Goal: Transaction & Acquisition: Purchase product/service

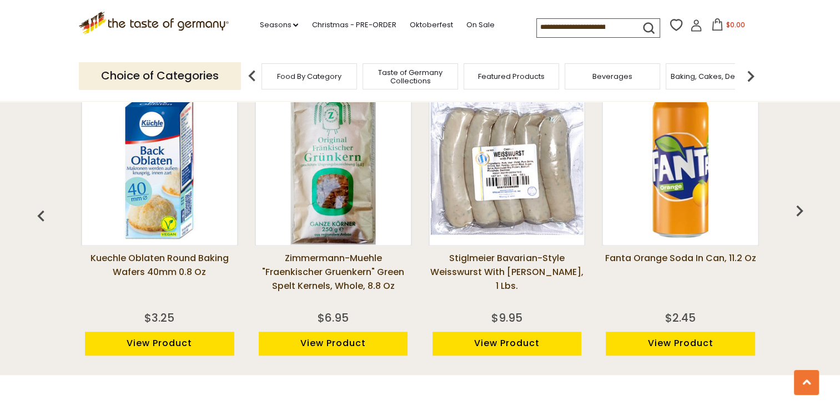
scroll to position [861, 0]
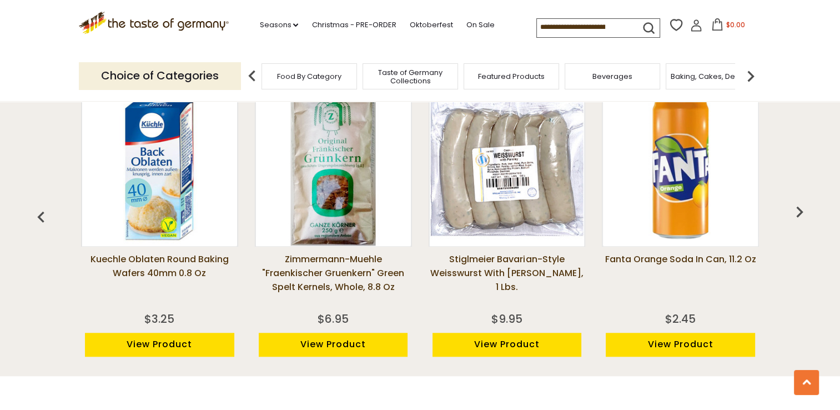
click at [509, 349] on link "View Product" at bounding box center [507, 345] width 149 height 24
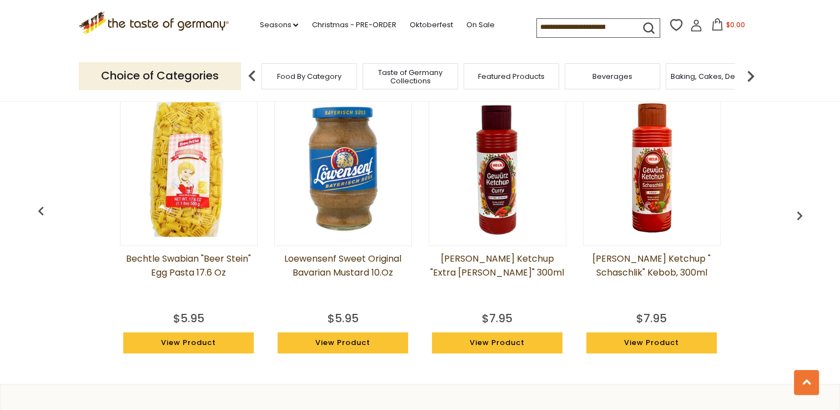
scroll to position [911, 0]
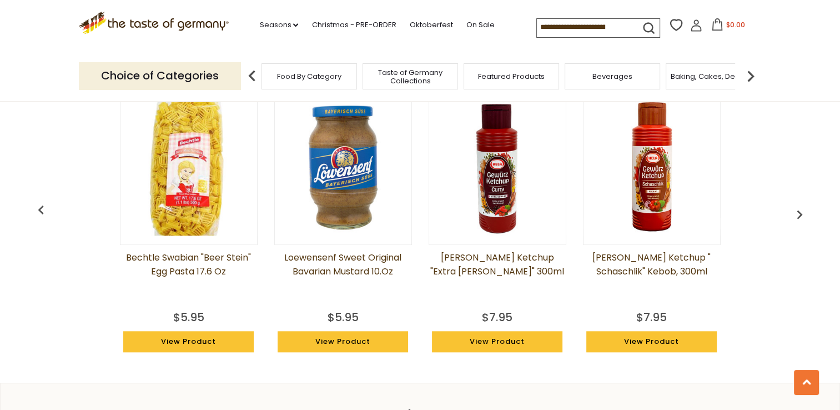
click at [501, 341] on link "View Product" at bounding box center [497, 341] width 131 height 21
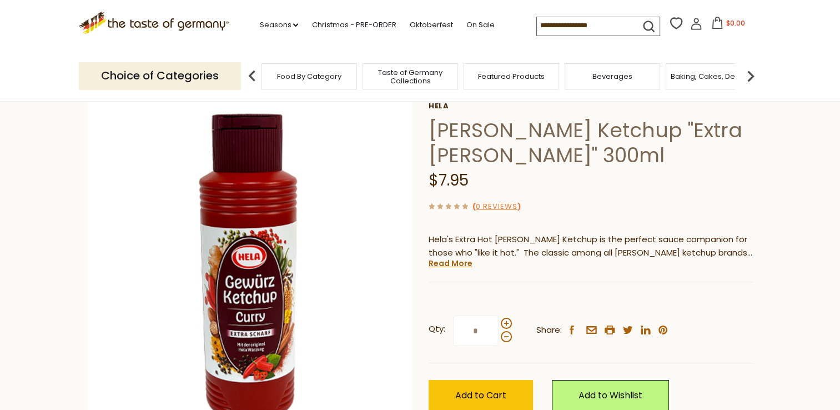
scroll to position [111, 0]
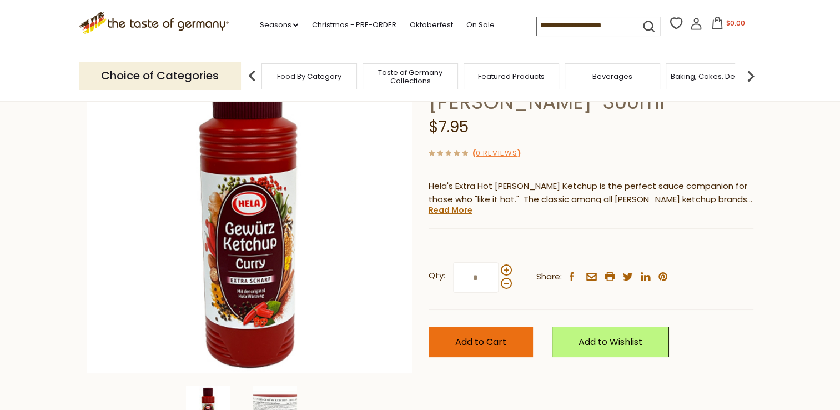
click at [509, 348] on button "Add to Cart" at bounding box center [481, 342] width 104 height 31
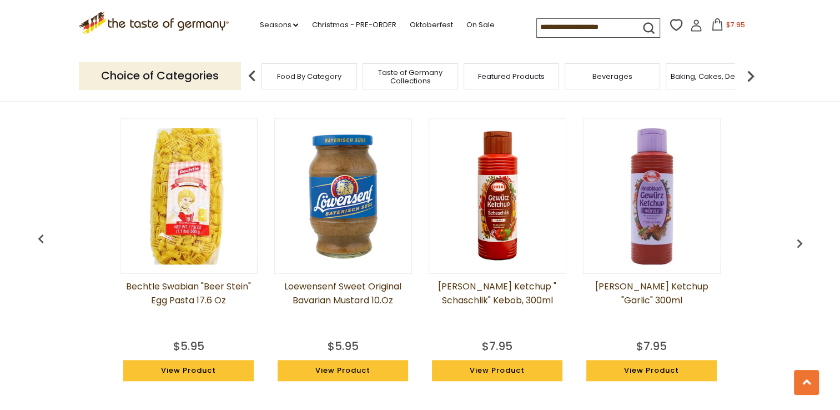
scroll to position [833, 0]
click at [752, 77] on img at bounding box center [751, 76] width 22 height 22
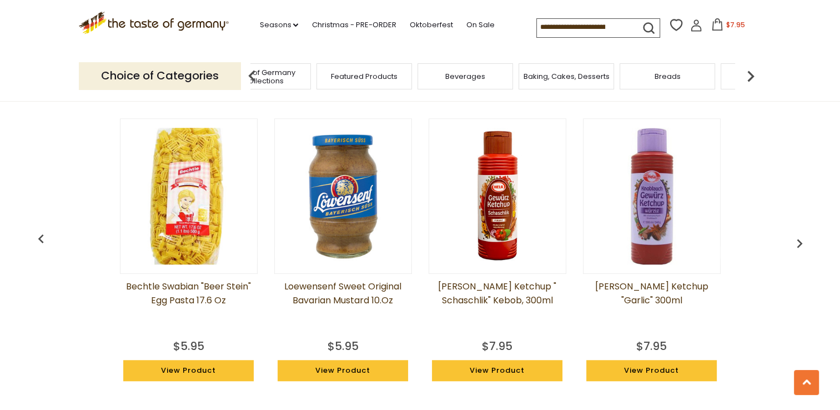
click at [752, 77] on img at bounding box center [751, 76] width 22 height 22
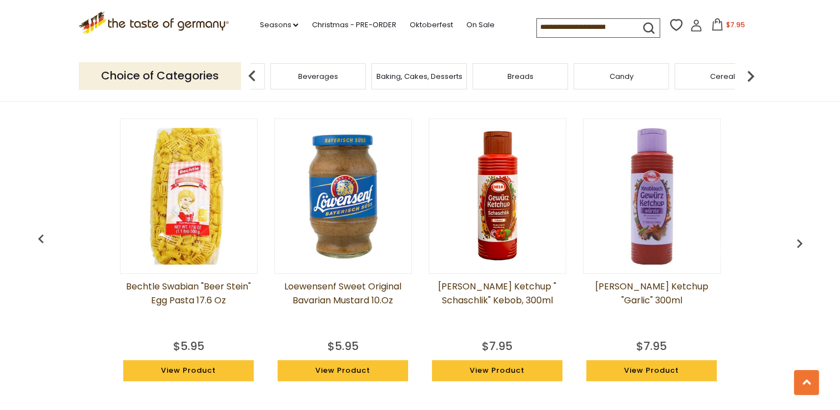
click at [752, 77] on img at bounding box center [751, 76] width 22 height 22
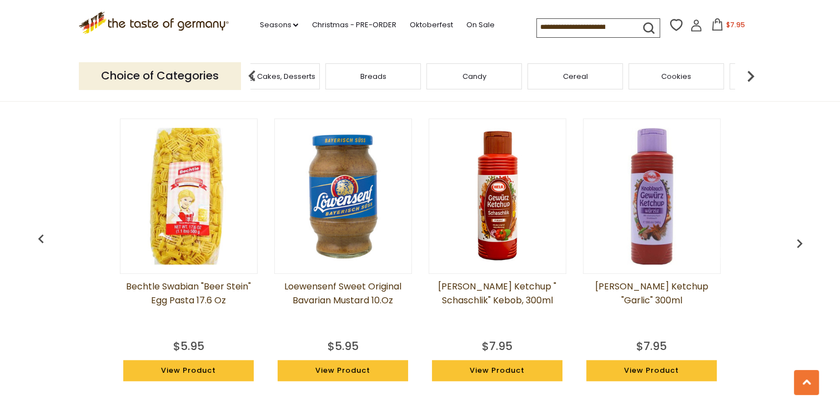
click at [752, 77] on img at bounding box center [751, 76] width 22 height 22
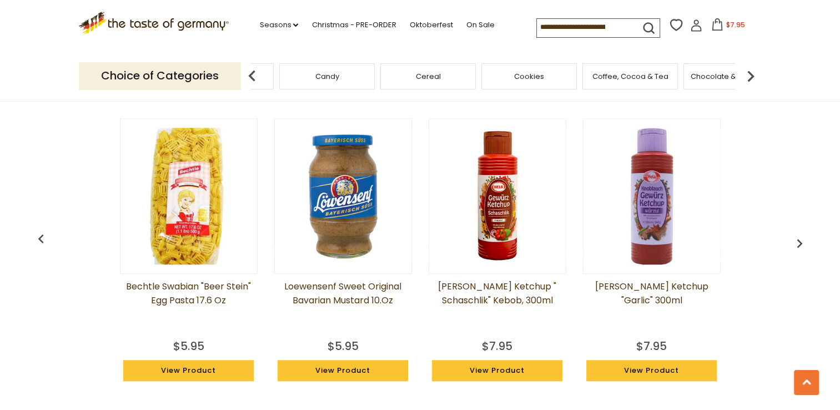
click at [752, 77] on img at bounding box center [751, 76] width 22 height 22
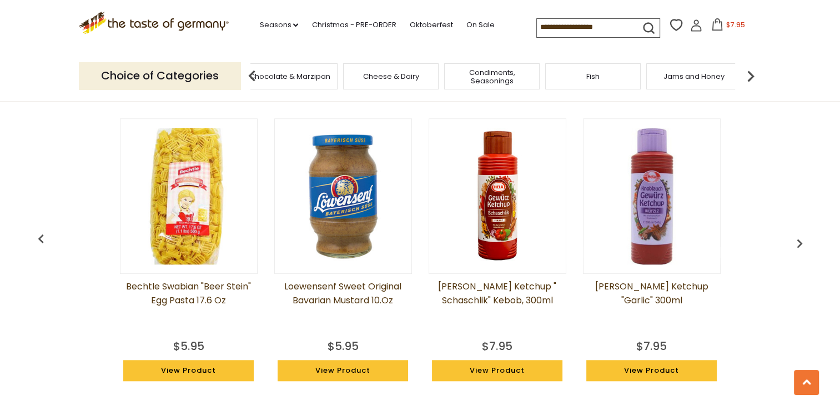
click at [752, 77] on img at bounding box center [751, 76] width 22 height 22
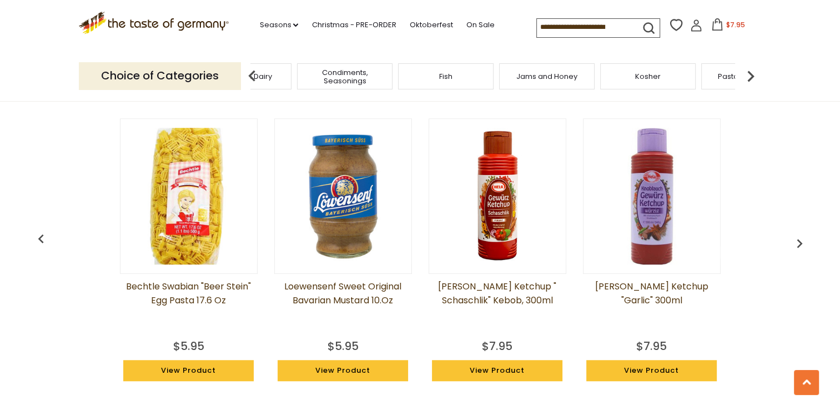
click at [752, 77] on img at bounding box center [751, 76] width 22 height 22
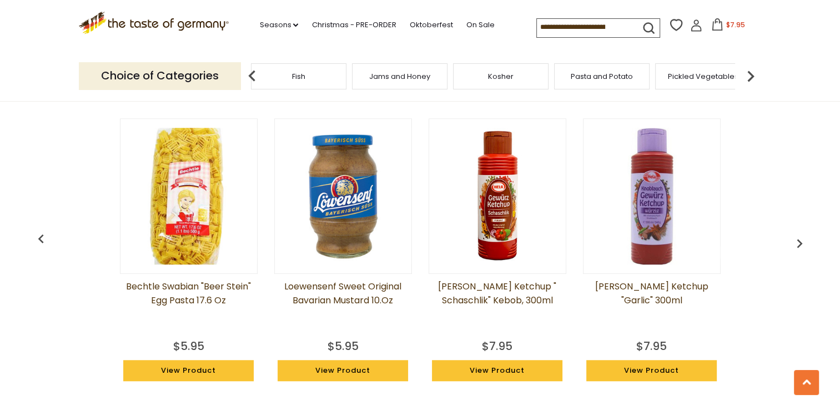
click at [752, 77] on img at bounding box center [751, 76] width 22 height 22
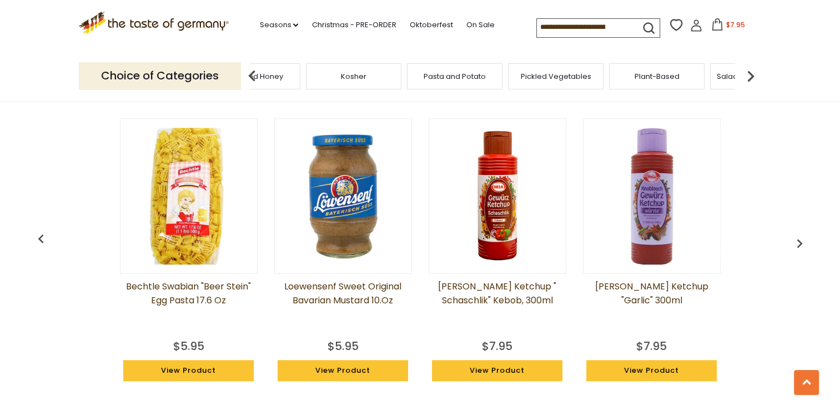
click at [752, 77] on img at bounding box center [751, 76] width 22 height 22
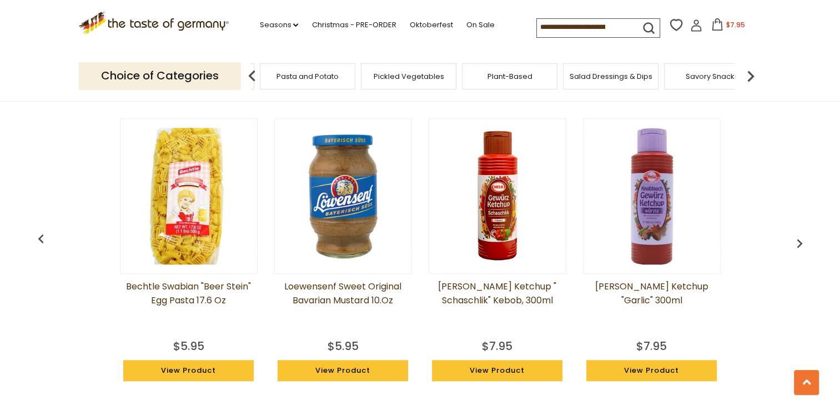
click at [752, 77] on img at bounding box center [751, 76] width 22 height 22
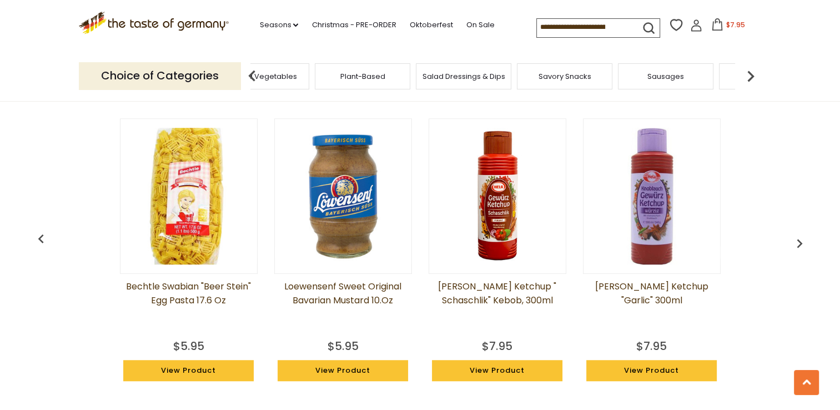
click at [752, 77] on img at bounding box center [751, 76] width 22 height 22
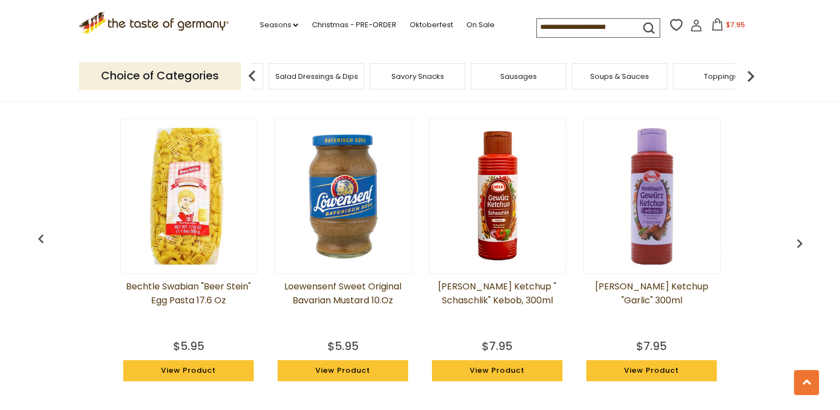
click at [546, 83] on div "Sausages" at bounding box center [519, 76] width 96 height 26
click at [525, 78] on span "Sausages" at bounding box center [518, 76] width 37 height 8
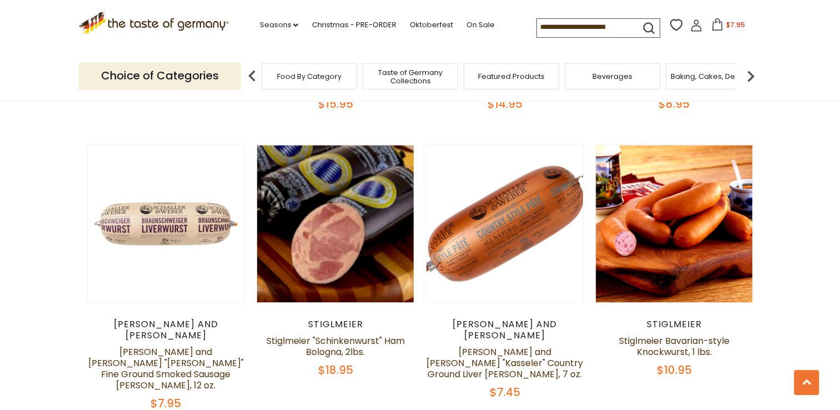
scroll to position [1444, 0]
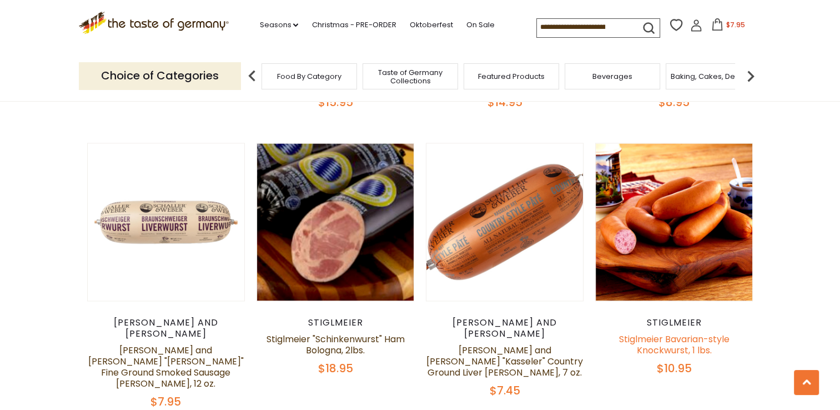
click at [658, 333] on link "Stiglmeier Bavarian-style Knockwurst, 1 lbs." at bounding box center [674, 345] width 111 height 24
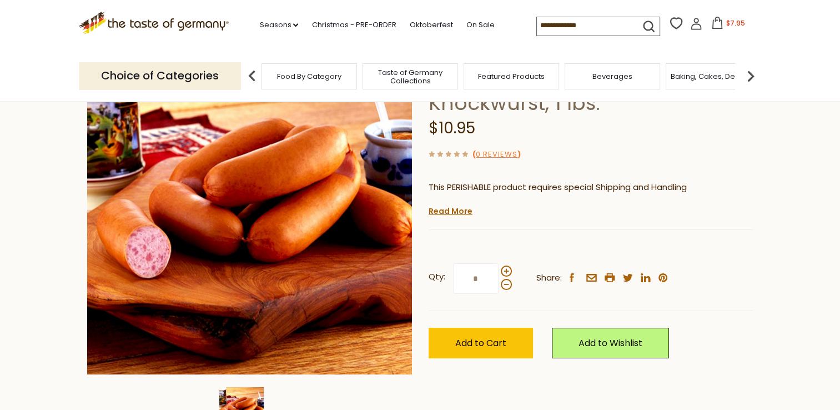
scroll to position [111, 0]
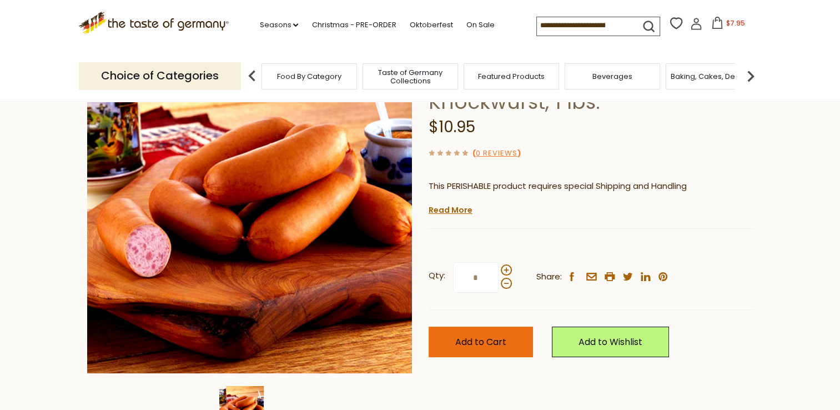
click at [507, 335] on button "Add to Cart" at bounding box center [481, 342] width 104 height 31
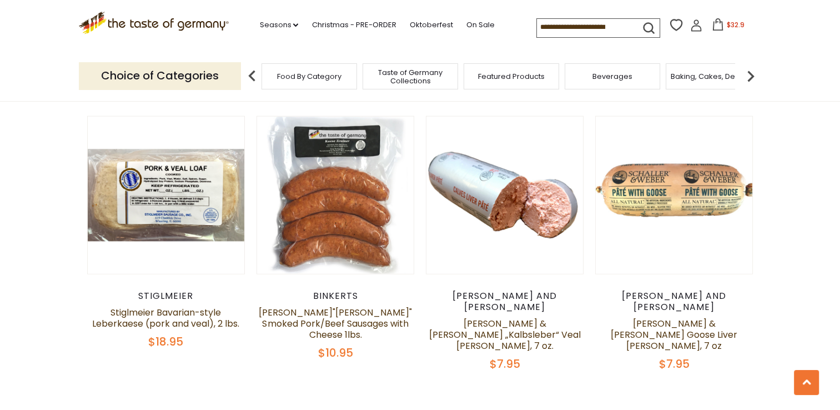
scroll to position [2641, 0]
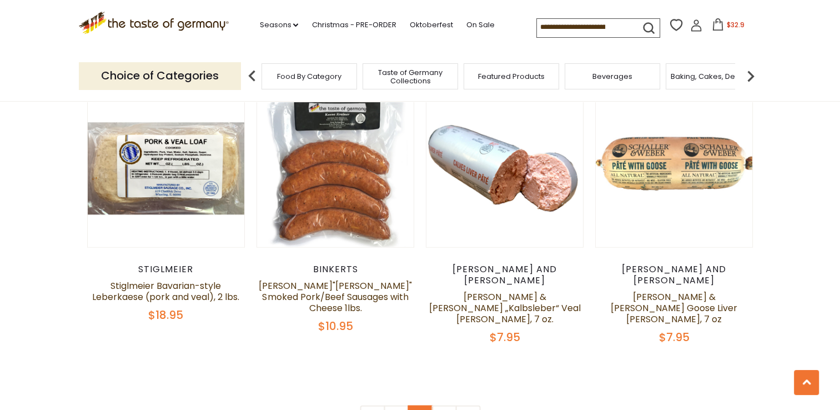
click at [410, 405] on link "2" at bounding box center [420, 417] width 25 height 25
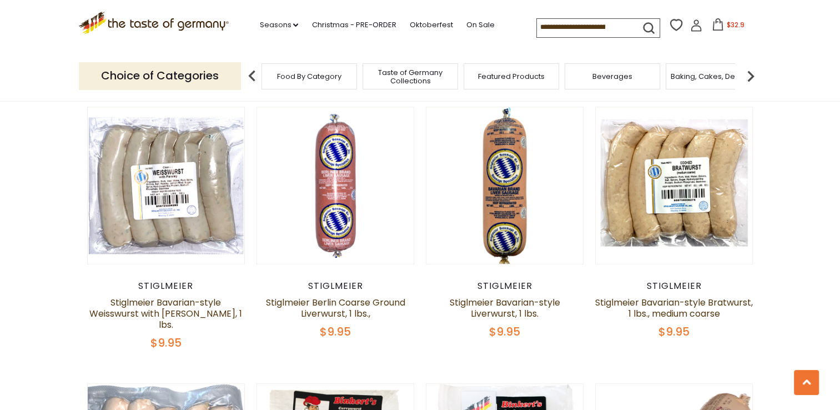
scroll to position [882, 0]
click at [179, 301] on link "Stiglmeier Bavarian-style Weisswurst with [PERSON_NAME], 1 lbs." at bounding box center [165, 312] width 153 height 35
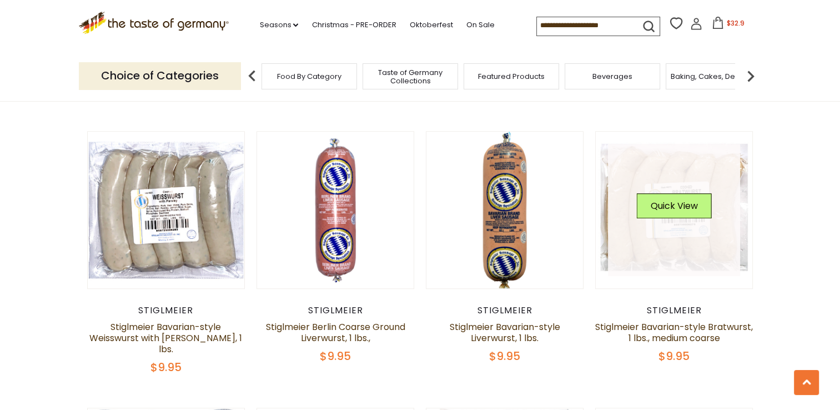
click at [675, 263] on link at bounding box center [674, 210] width 132 height 132
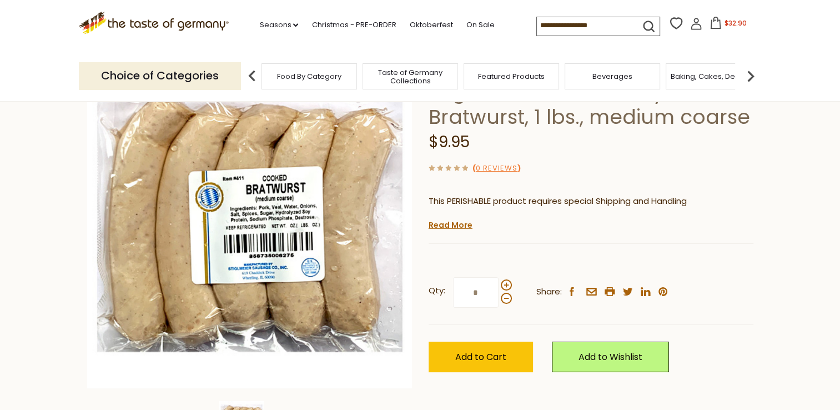
scroll to position [111, 0]
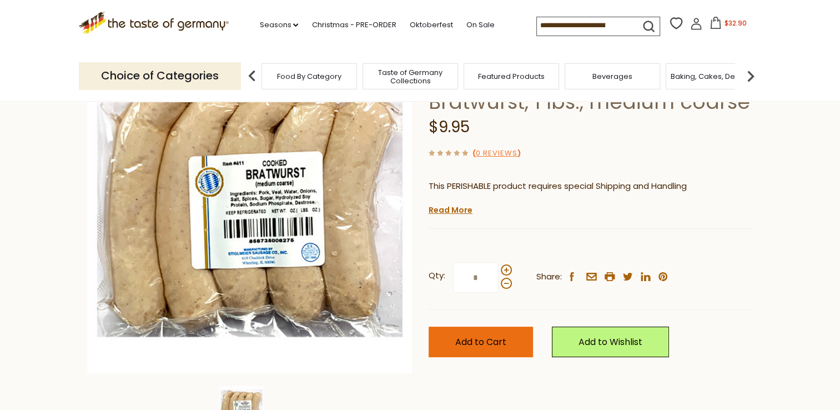
click at [489, 343] on span "Add to Cart" at bounding box center [480, 341] width 51 height 13
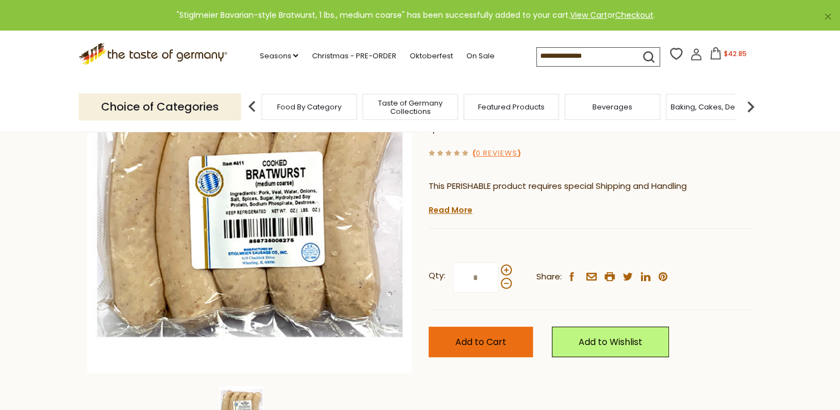
click at [500, 341] on span "Add to Cart" at bounding box center [480, 341] width 51 height 13
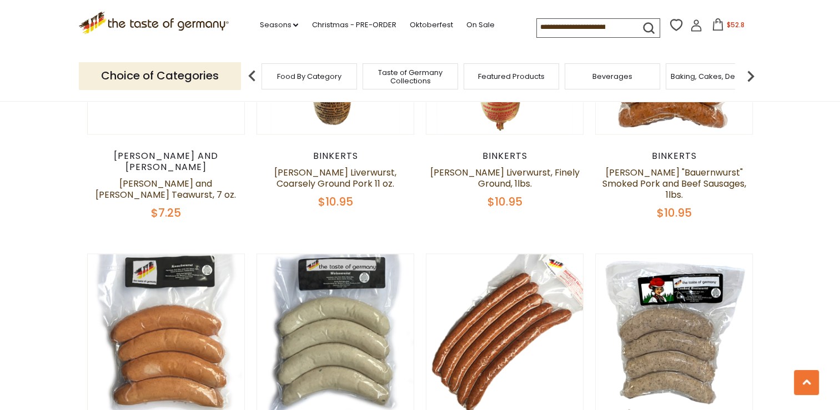
scroll to position [1635, 0]
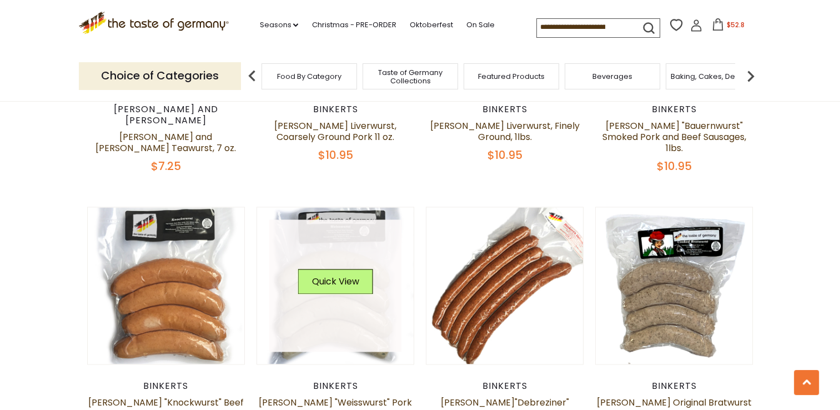
click at [357, 301] on img at bounding box center [335, 285] width 157 height 157
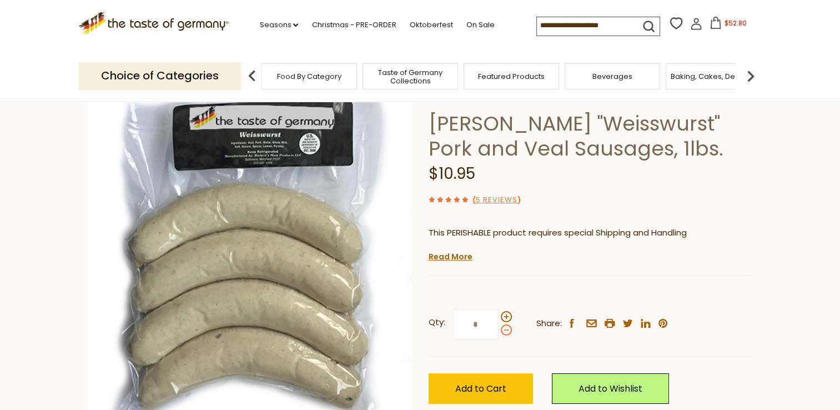
scroll to position [111, 0]
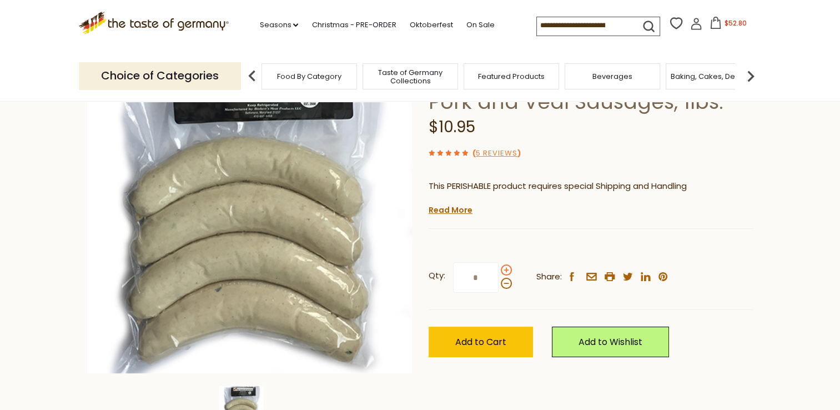
click at [506, 272] on span at bounding box center [506, 269] width 11 height 11
click at [499, 272] on input "*" at bounding box center [476, 277] width 46 height 31
click at [508, 285] on span at bounding box center [506, 283] width 11 height 11
click at [499, 285] on input "*" at bounding box center [476, 277] width 46 height 31
click at [506, 268] on span at bounding box center [506, 269] width 11 height 11
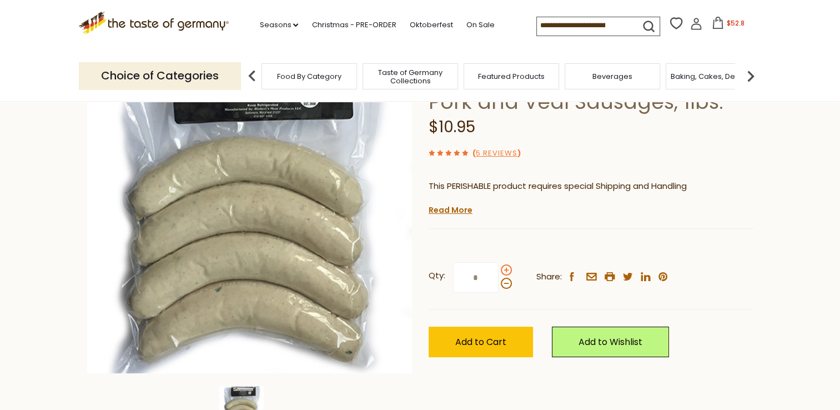
click at [499, 268] on input "*" at bounding box center [476, 277] width 46 height 31
type input "*"
click at [491, 344] on span "Add to Cart" at bounding box center [480, 341] width 51 height 13
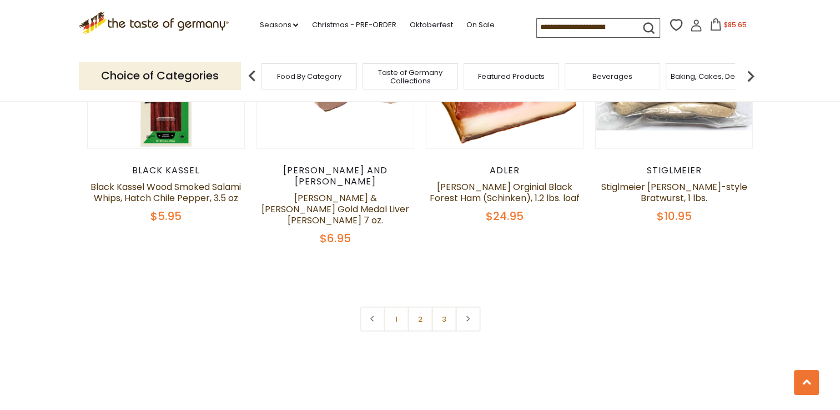
scroll to position [2693, 0]
click at [444, 306] on link "3" at bounding box center [443, 318] width 25 height 25
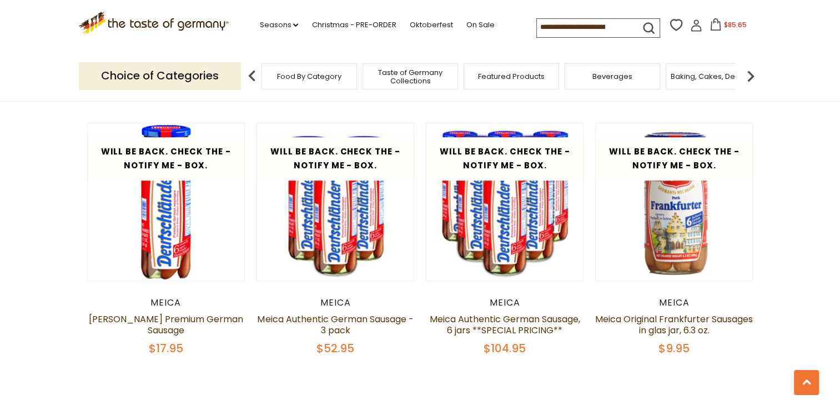
scroll to position [660, 0]
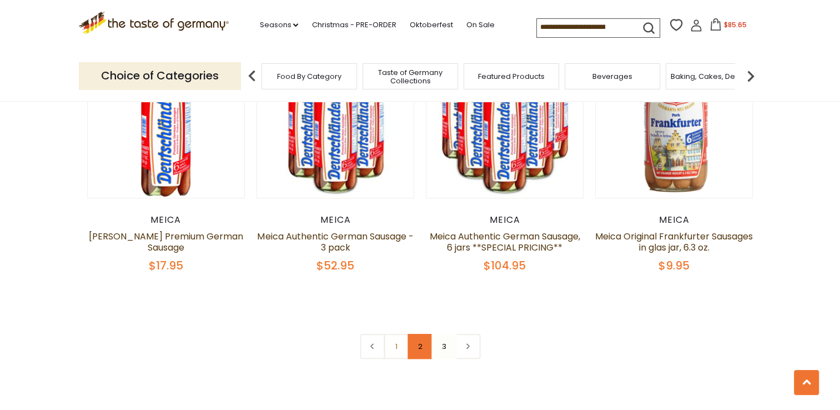
click at [411, 349] on link "2" at bounding box center [420, 346] width 25 height 25
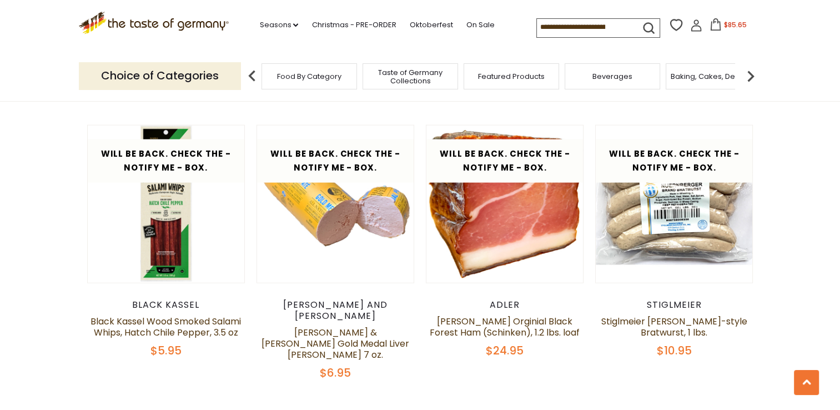
scroll to position [2604, 0]
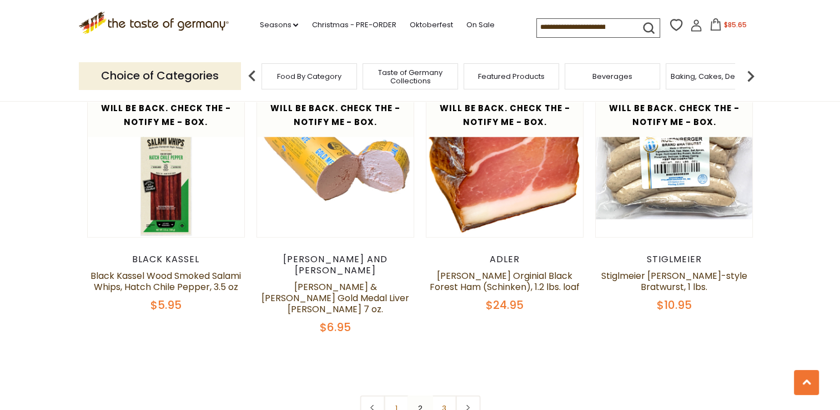
click at [398, 395] on link "1" at bounding box center [396, 407] width 25 height 25
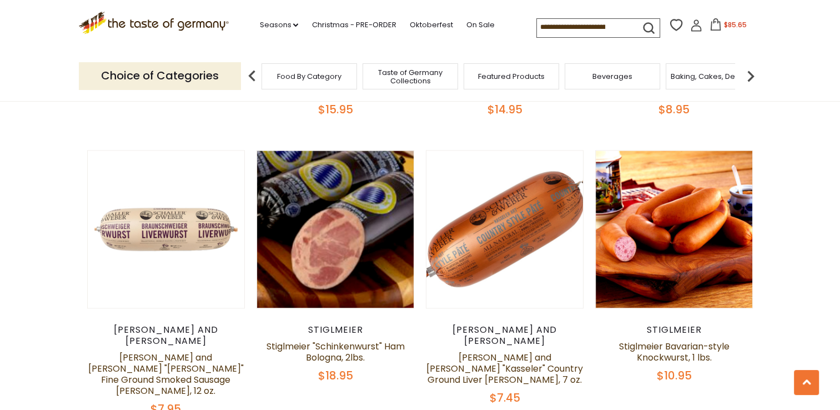
scroll to position [1438, 0]
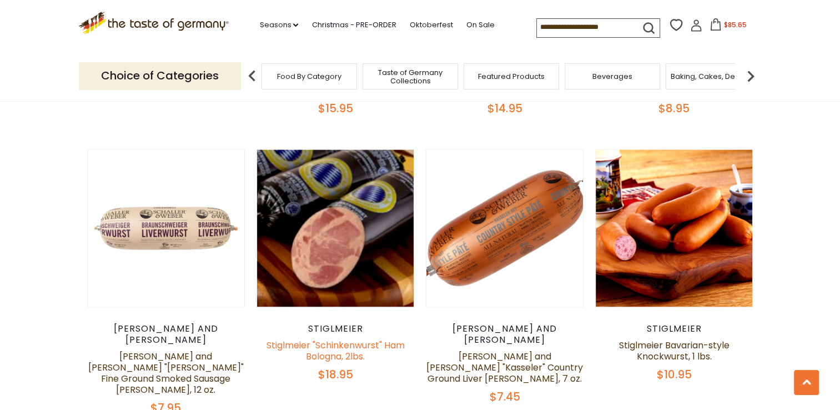
click at [359, 339] on link "Stiglmeier "Schinkenwurst" Ham Bologna, 2lbs." at bounding box center [335, 351] width 138 height 24
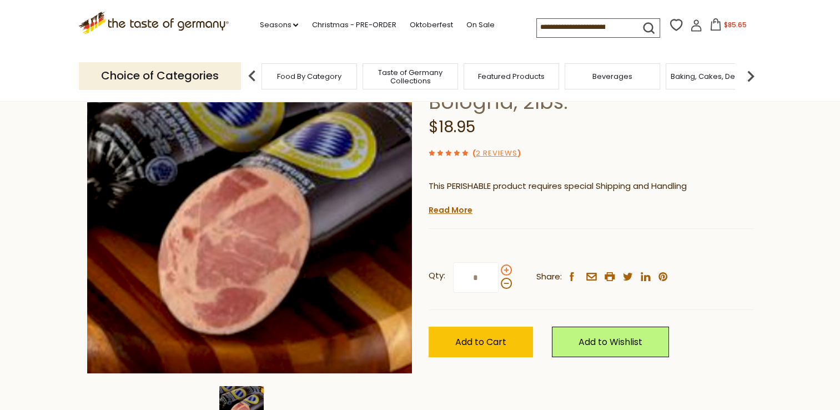
click at [505, 271] on span at bounding box center [506, 269] width 11 height 11
click at [499, 271] on input "*" at bounding box center [476, 277] width 46 height 31
type input "*"
click at [499, 346] on span "Add to Cart" at bounding box center [480, 341] width 51 height 13
click at [725, 26] on span "$142.5" at bounding box center [735, 24] width 21 height 9
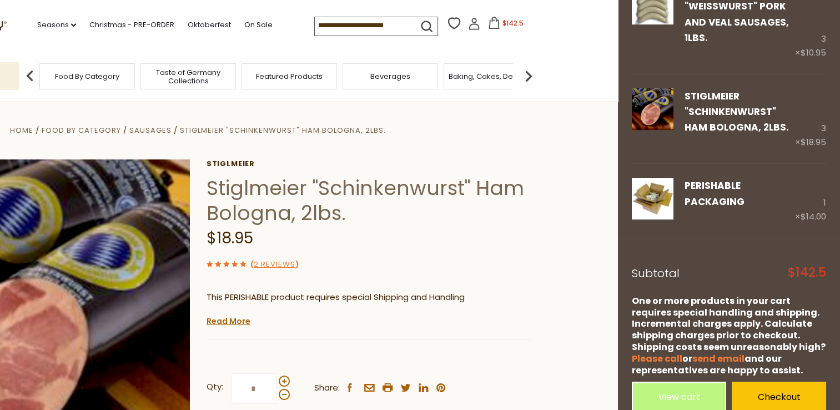
click at [529, 78] on img at bounding box center [529, 76] width 22 height 22
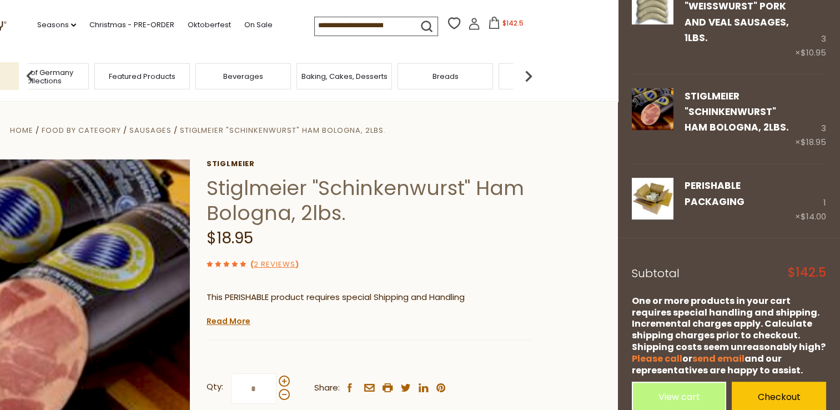
click at [529, 78] on img at bounding box center [529, 76] width 22 height 22
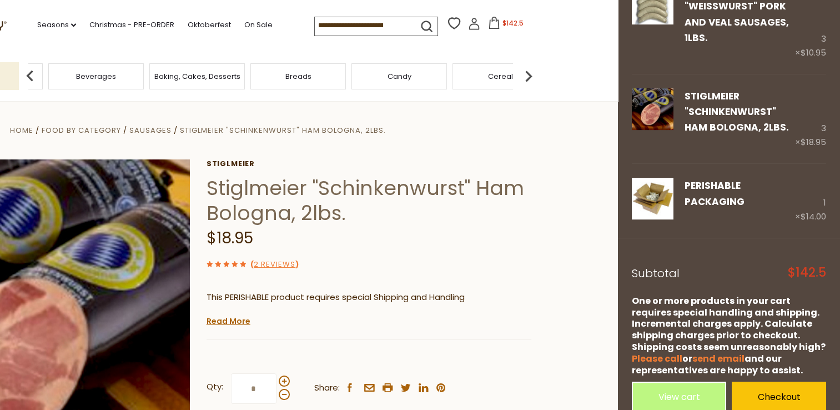
click at [529, 78] on img at bounding box center [529, 76] width 22 height 22
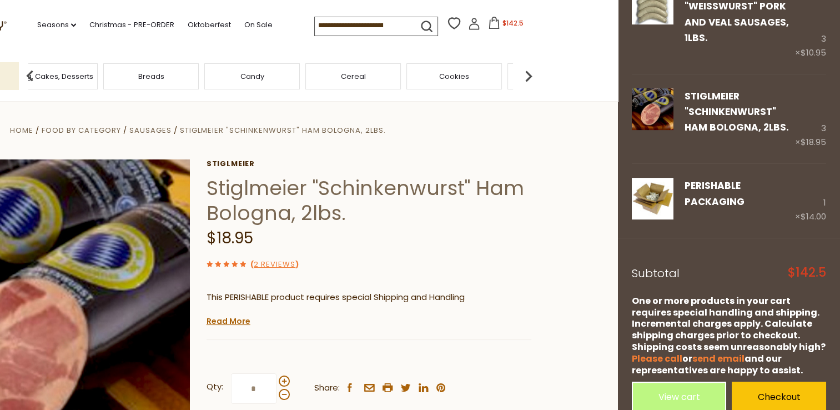
click at [529, 78] on img at bounding box center [529, 76] width 22 height 22
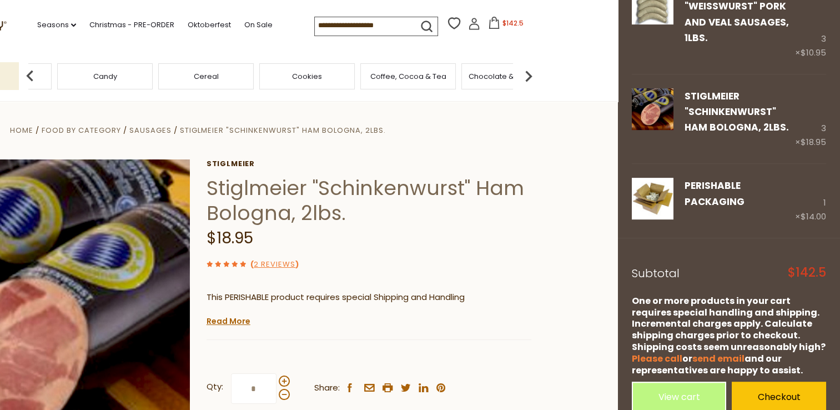
click at [529, 78] on img at bounding box center [529, 76] width 22 height 22
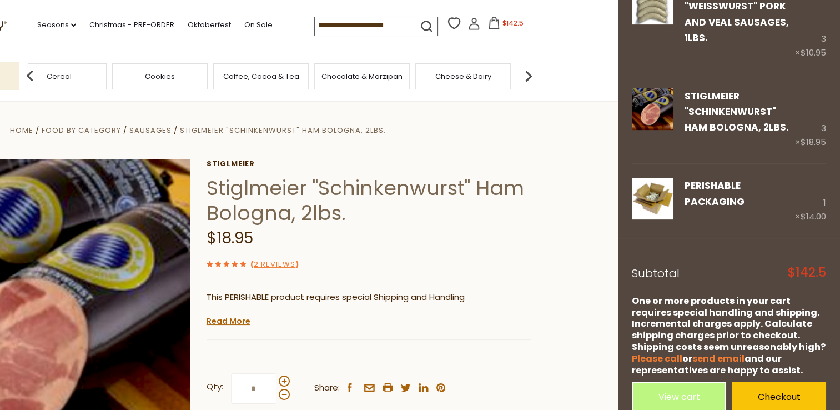
click at [529, 78] on img at bounding box center [529, 76] width 22 height 22
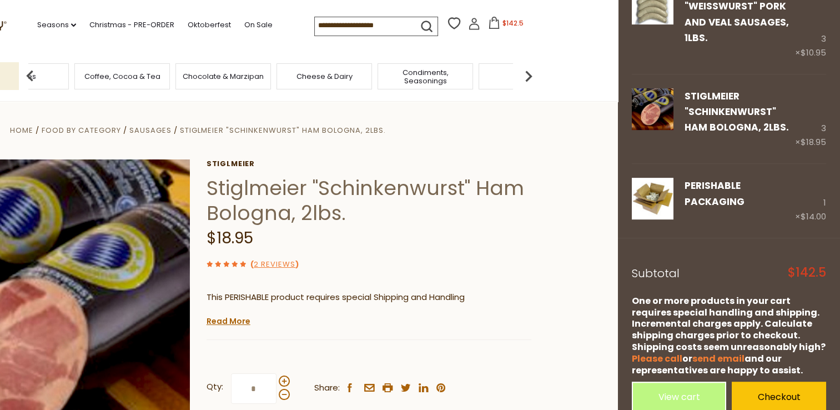
click at [436, 77] on span "Condiments, Seasonings" at bounding box center [425, 76] width 89 height 17
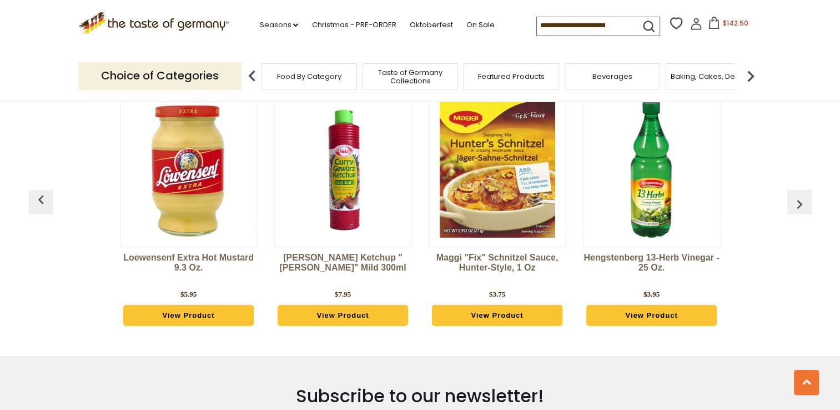
scroll to position [2963, 0]
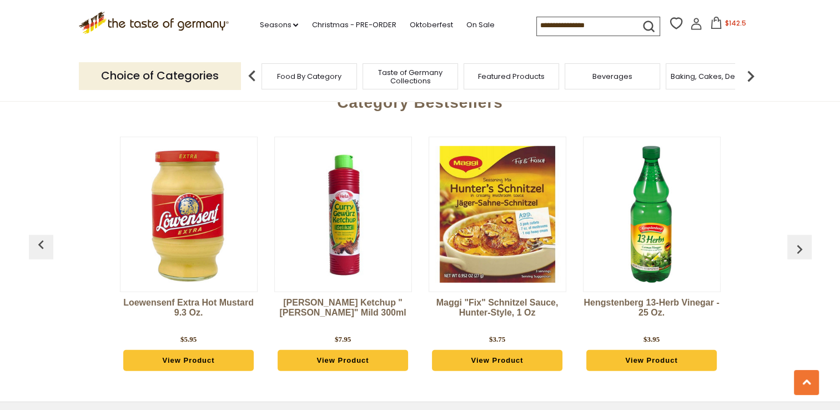
click at [329, 74] on span "Food By Category" at bounding box center [309, 76] width 64 height 8
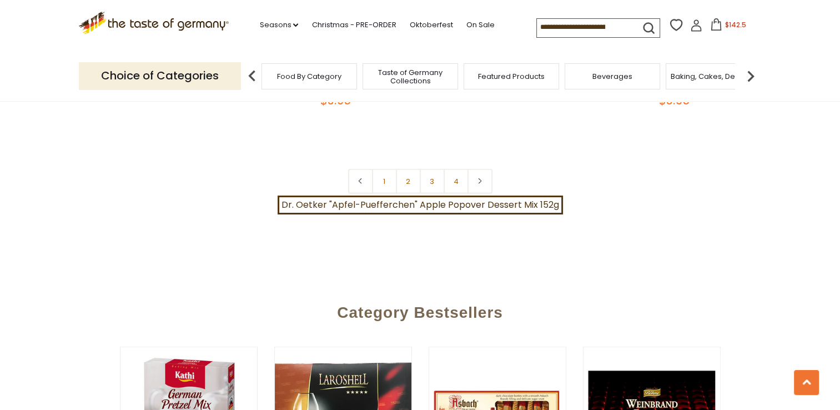
scroll to position [2555, 0]
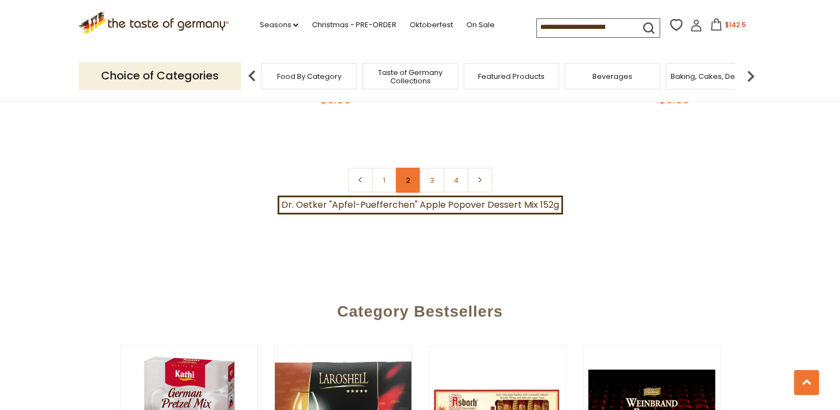
click at [405, 168] on link "2" at bounding box center [408, 180] width 25 height 25
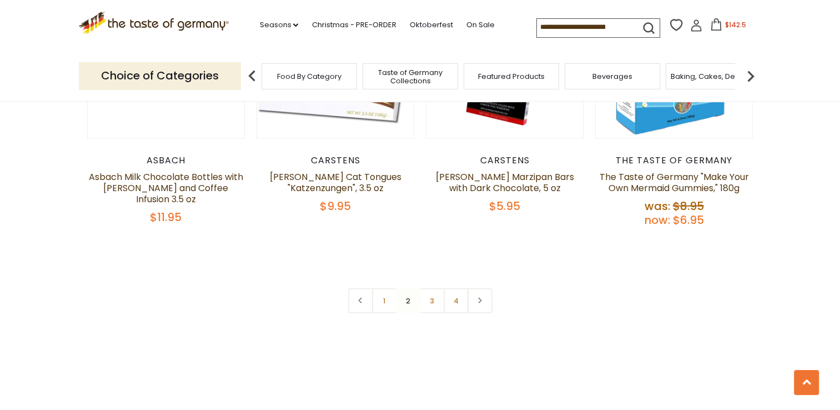
scroll to position [2561, 0]
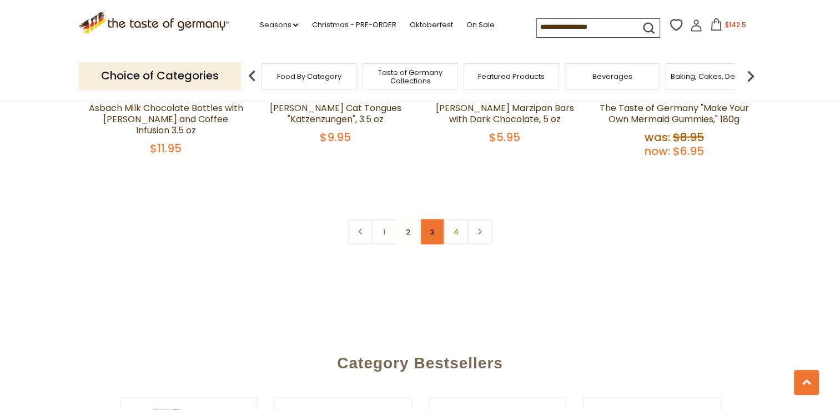
click at [431, 219] on link "3" at bounding box center [432, 231] width 25 height 25
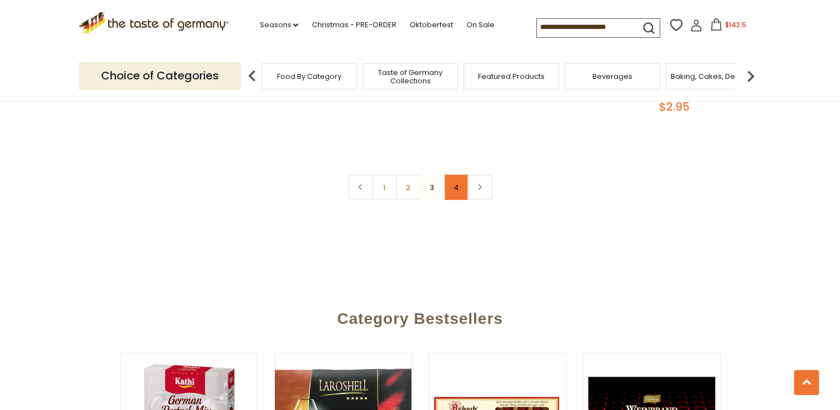
click at [450, 175] on link "4" at bounding box center [456, 187] width 25 height 25
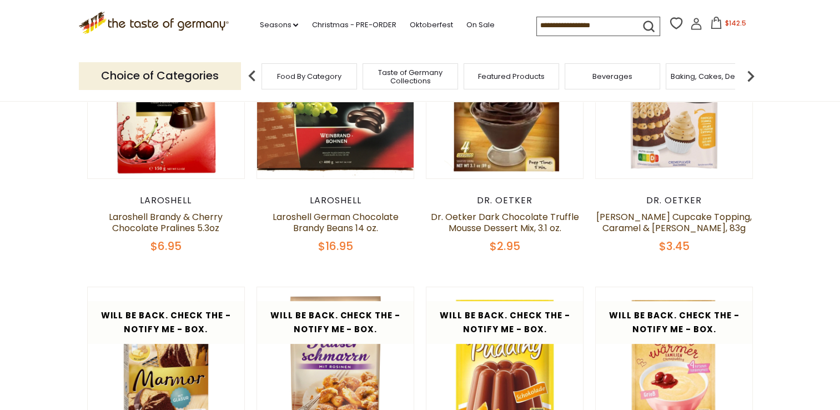
scroll to position [0, 0]
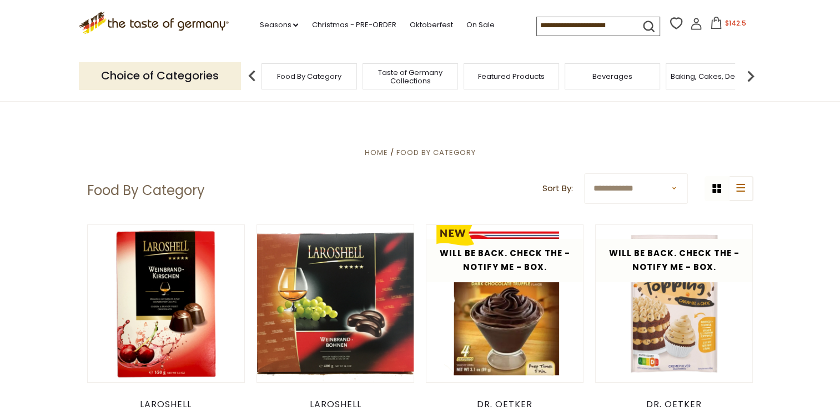
click at [523, 87] on div "Featured Products" at bounding box center [512, 76] width 96 height 26
click at [491, 79] on span "Featured Products" at bounding box center [506, 76] width 67 height 8
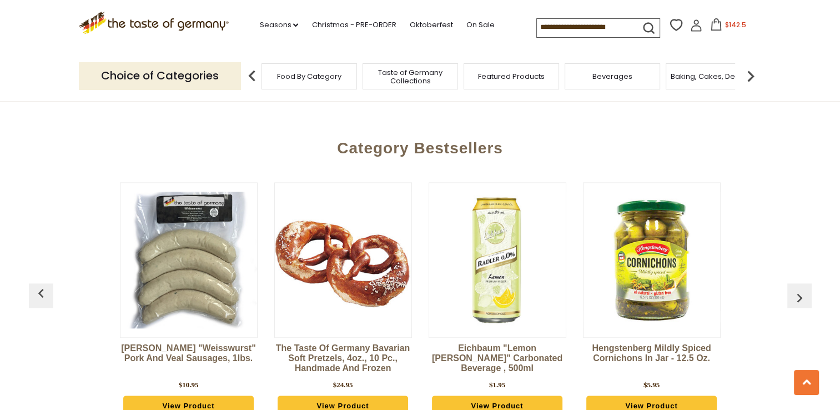
scroll to position [1000, 0]
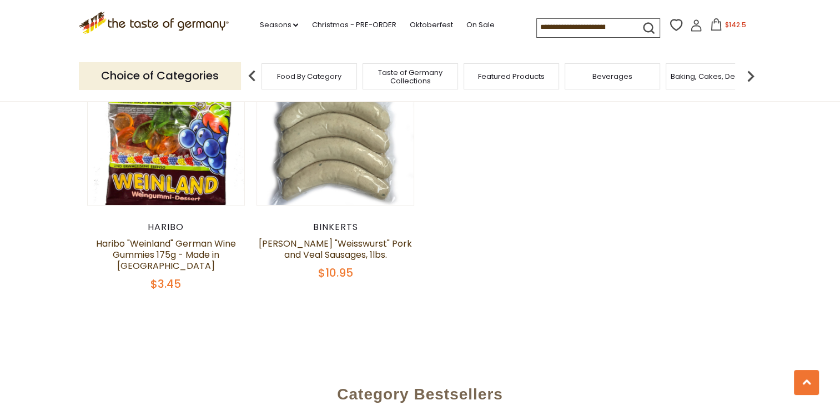
click at [705, 78] on span "Baking, Cakes, Desserts" at bounding box center [714, 76] width 86 height 8
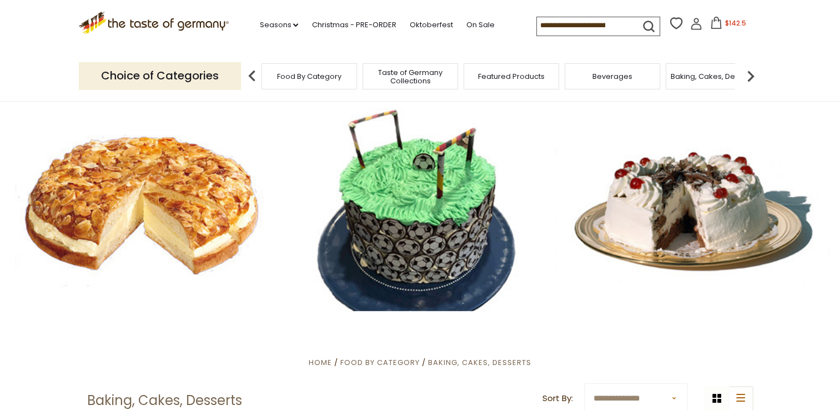
click at [746, 73] on img at bounding box center [751, 76] width 22 height 22
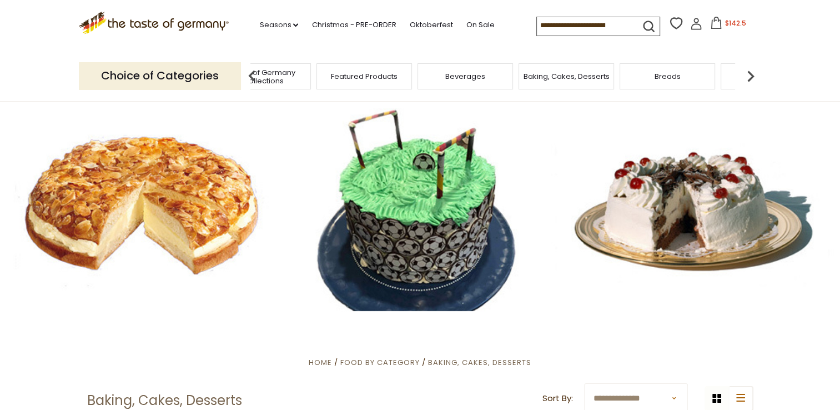
click at [746, 73] on img at bounding box center [751, 76] width 22 height 22
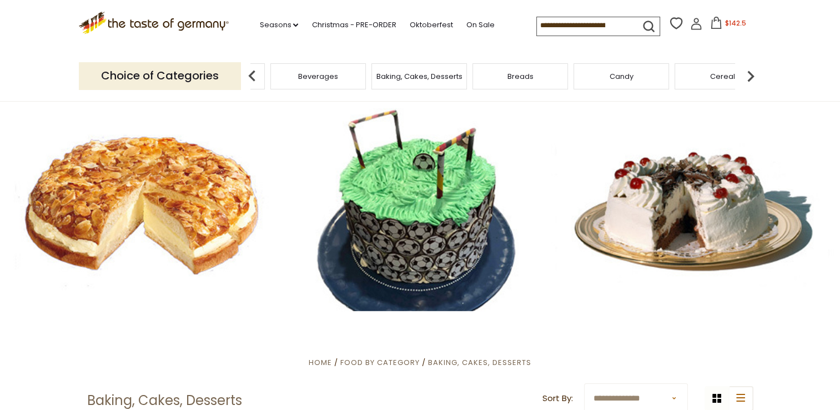
click at [533, 81] on div "Breads" at bounding box center [521, 76] width 96 height 26
click at [511, 79] on span "Breads" at bounding box center [521, 76] width 26 height 8
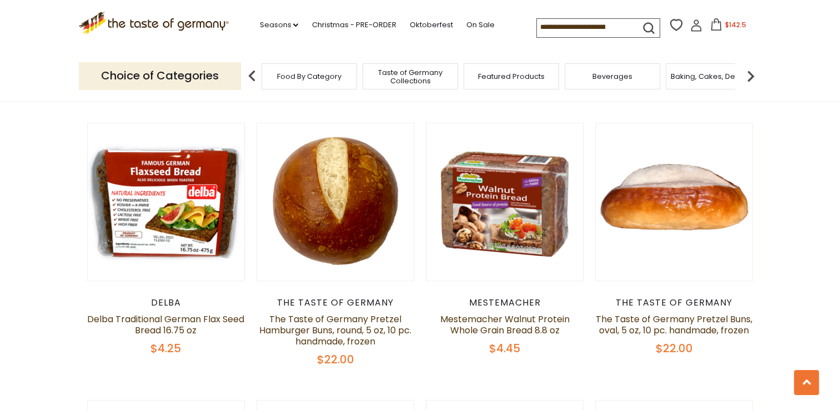
scroll to position [1111, 0]
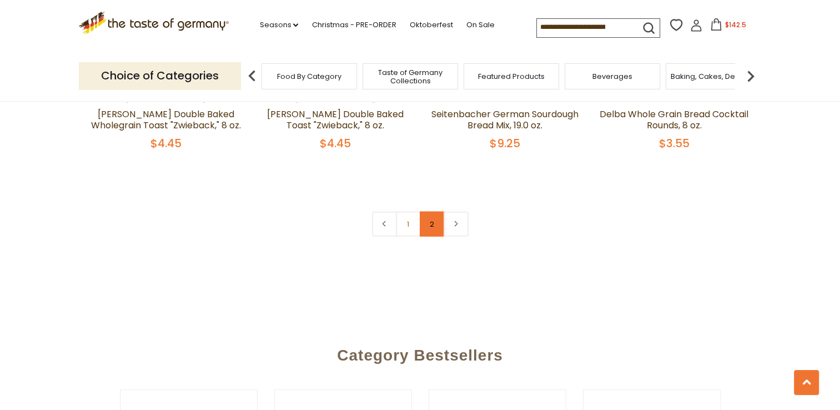
click at [425, 218] on link "2" at bounding box center [432, 224] width 25 height 25
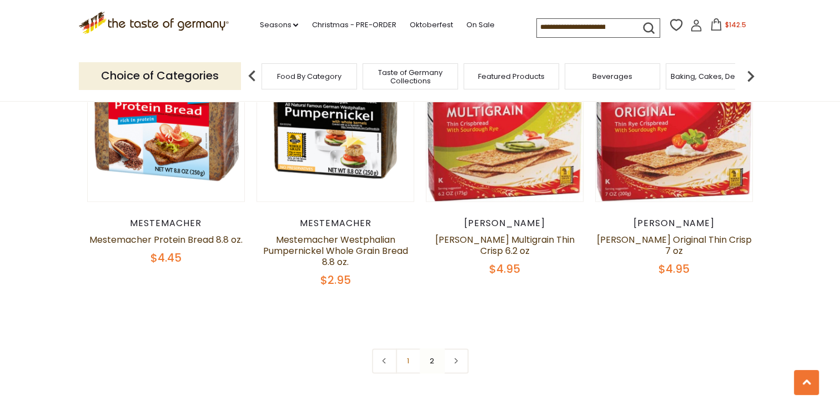
scroll to position [1493, 0]
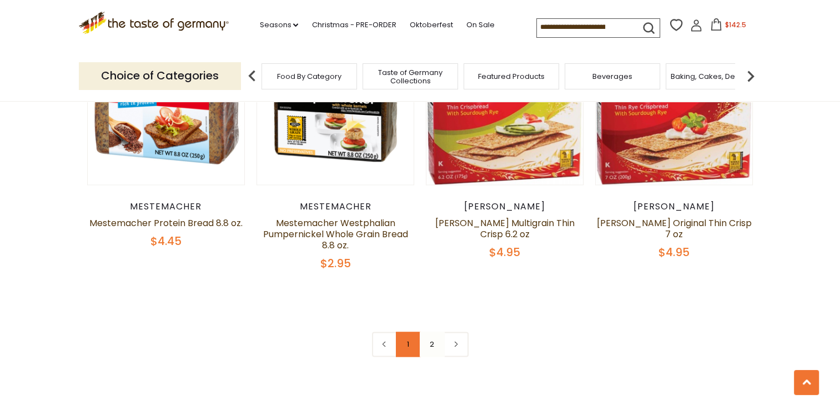
click at [411, 336] on link "1" at bounding box center [408, 344] width 25 height 25
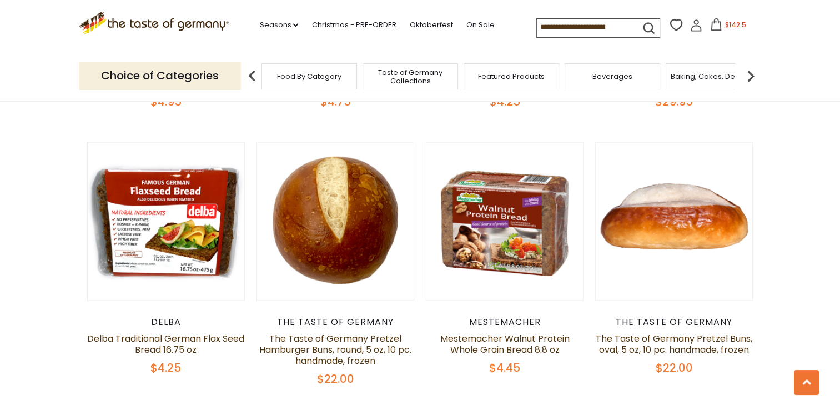
scroll to position [1105, 0]
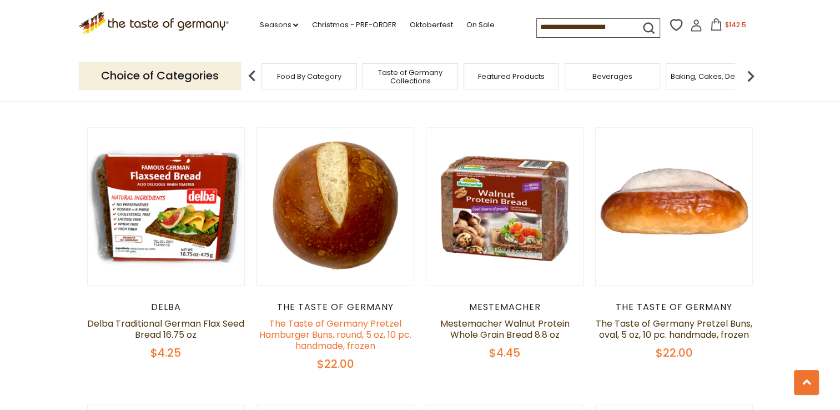
click at [350, 332] on link "The Taste of Germany Pretzel Hamburger Buns, round, 5 oz, 10 pc. handmade, froz…" at bounding box center [335, 334] width 152 height 35
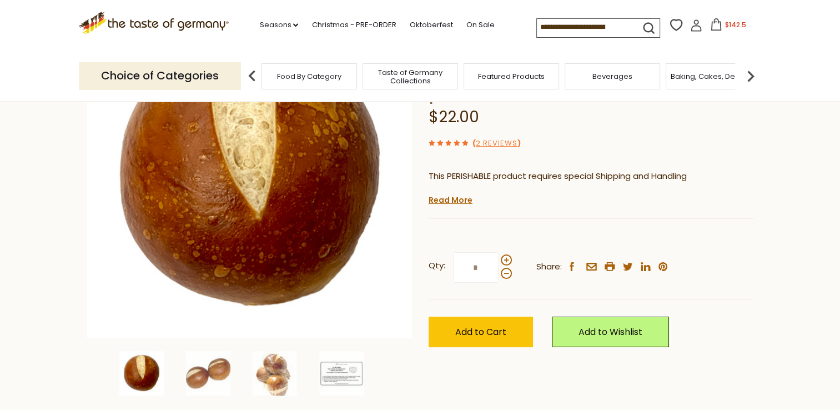
scroll to position [167, 0]
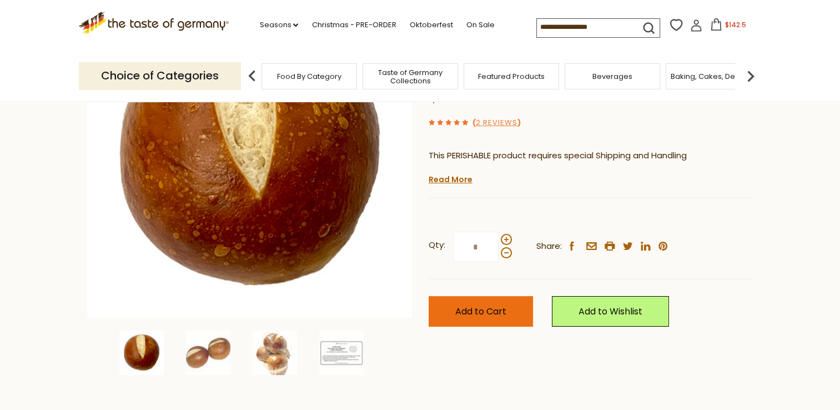
click at [509, 317] on button "Add to Cart" at bounding box center [481, 311] width 104 height 31
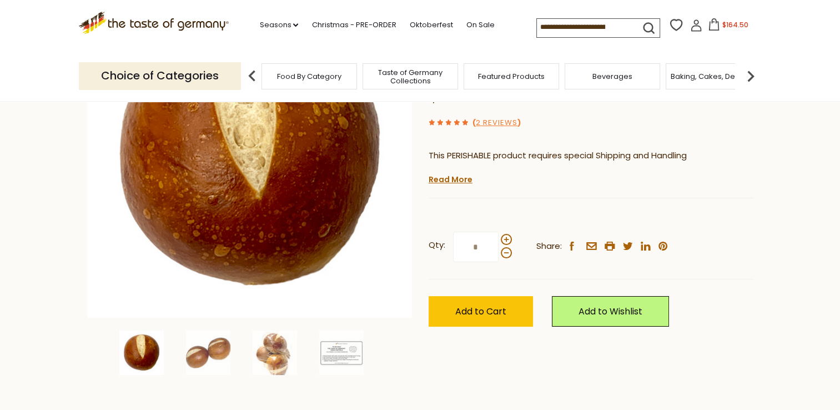
click at [748, 76] on img at bounding box center [751, 76] width 22 height 22
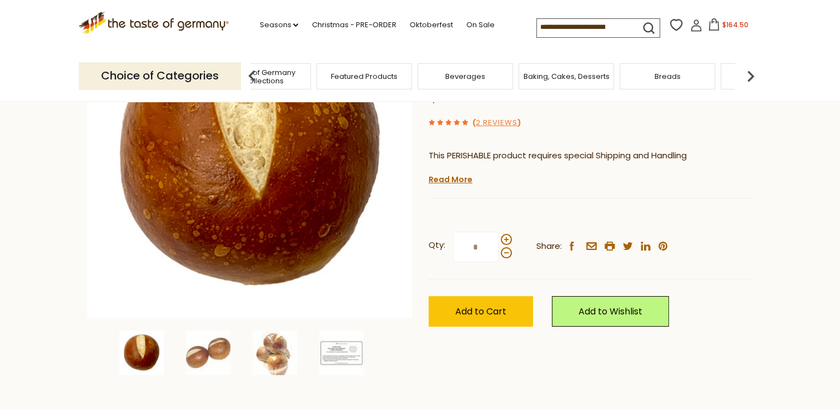
click at [748, 76] on img at bounding box center [751, 76] width 22 height 22
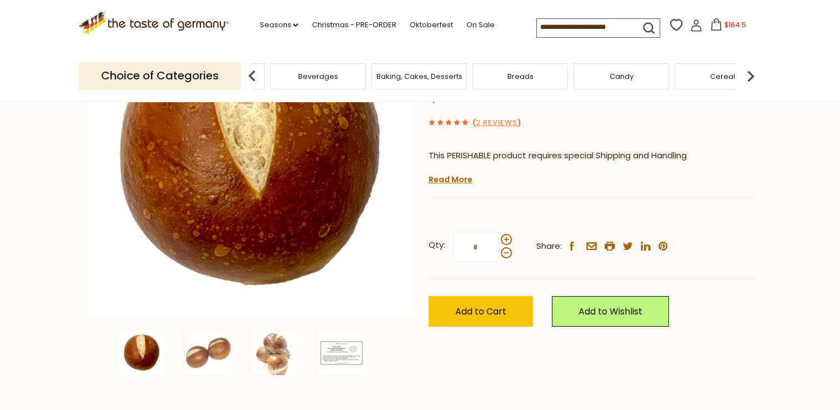
click at [748, 76] on img at bounding box center [751, 76] width 22 height 22
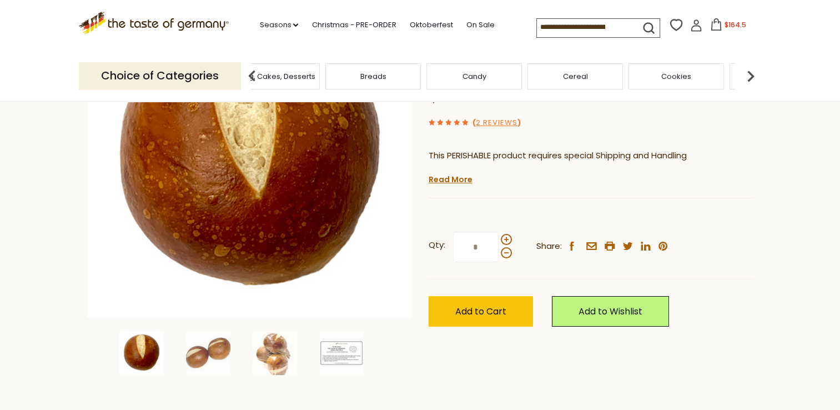
click at [748, 76] on img at bounding box center [751, 76] width 22 height 22
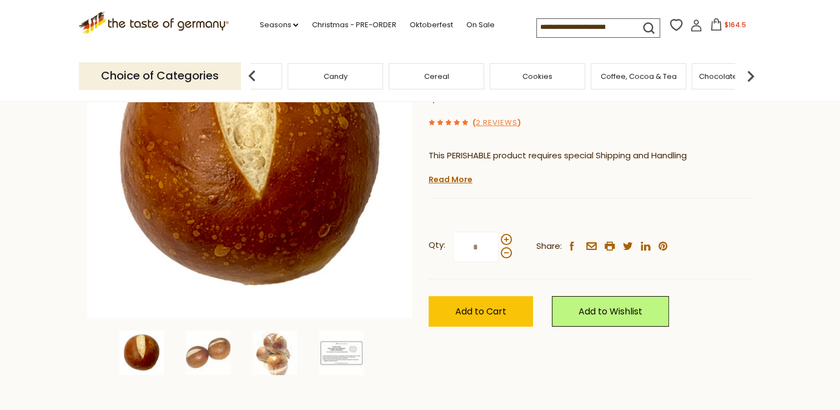
click at [529, 79] on span "Cookies" at bounding box center [538, 76] width 30 height 8
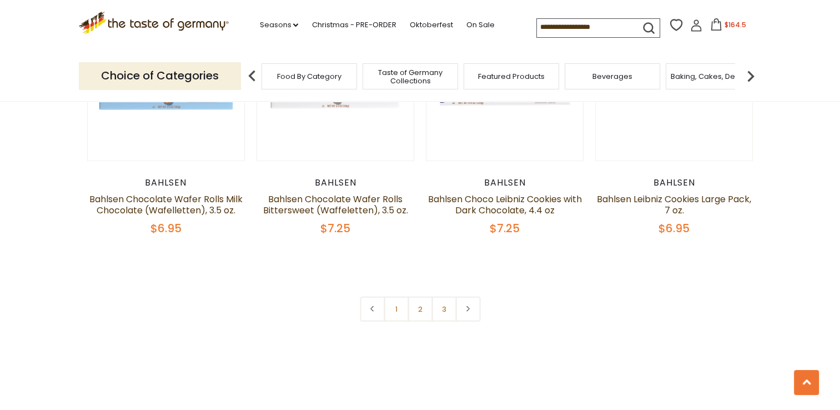
scroll to position [2666, 0]
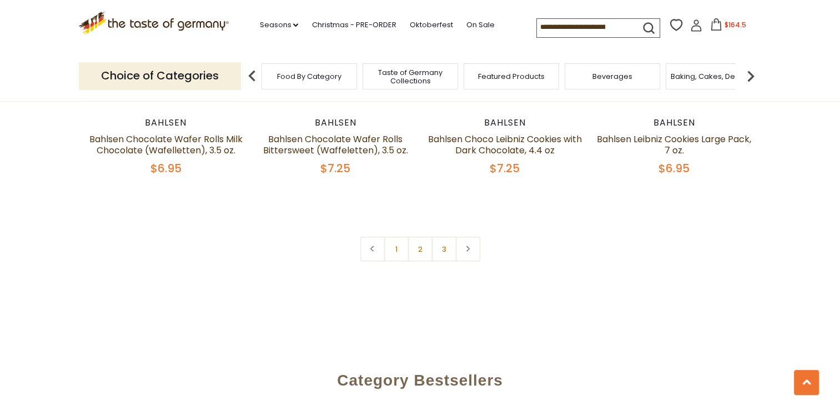
click at [413, 251] on link "2" at bounding box center [420, 249] width 25 height 25
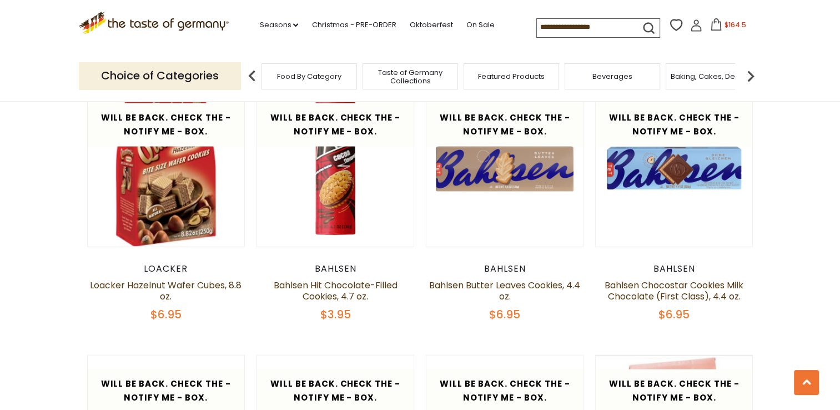
scroll to position [2160, 0]
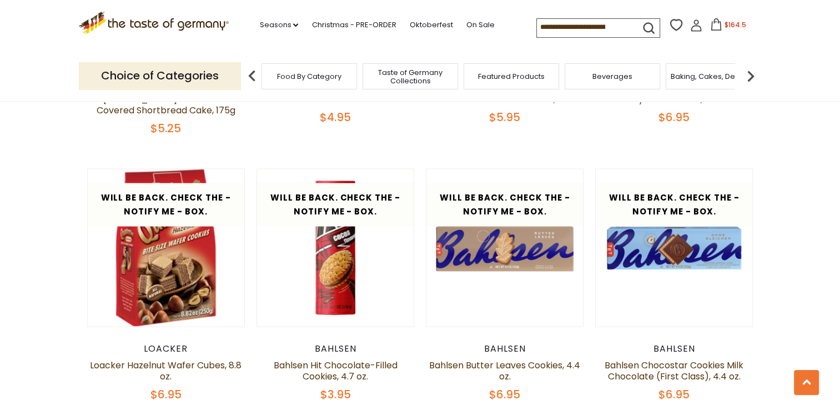
click at [753, 79] on img at bounding box center [751, 76] width 22 height 22
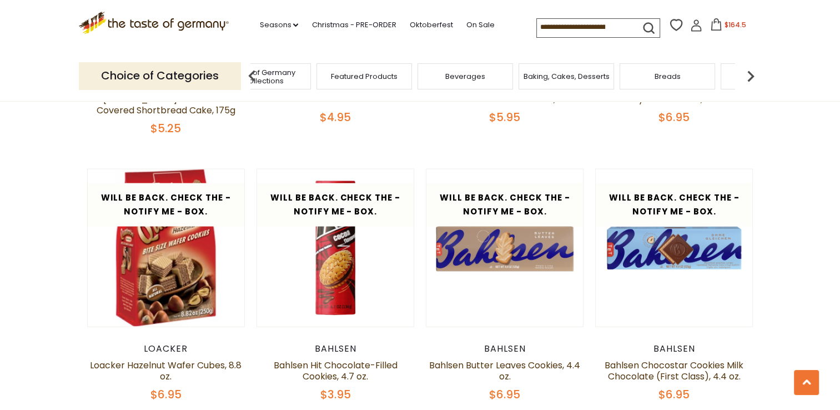
click at [753, 79] on img at bounding box center [751, 76] width 22 height 22
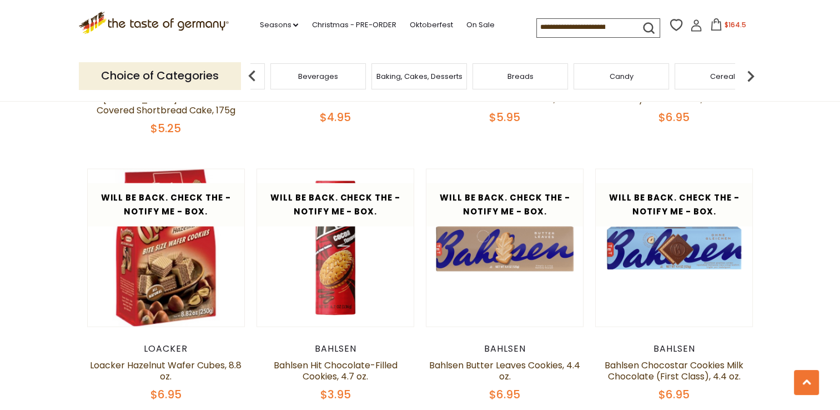
click at [753, 79] on img at bounding box center [751, 76] width 22 height 22
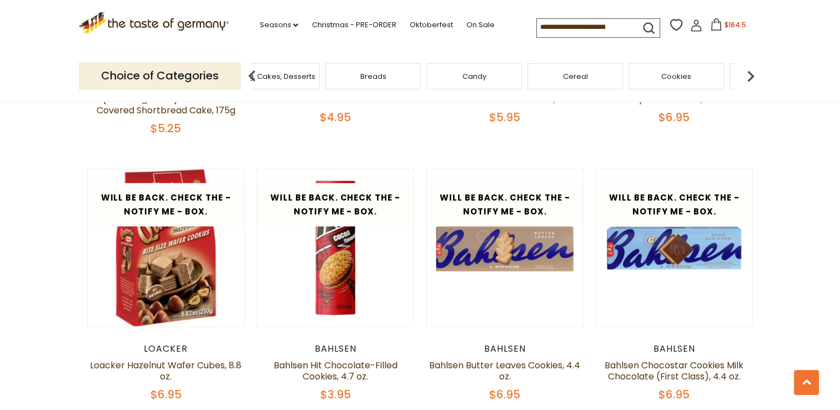
click at [753, 79] on img at bounding box center [751, 76] width 22 height 22
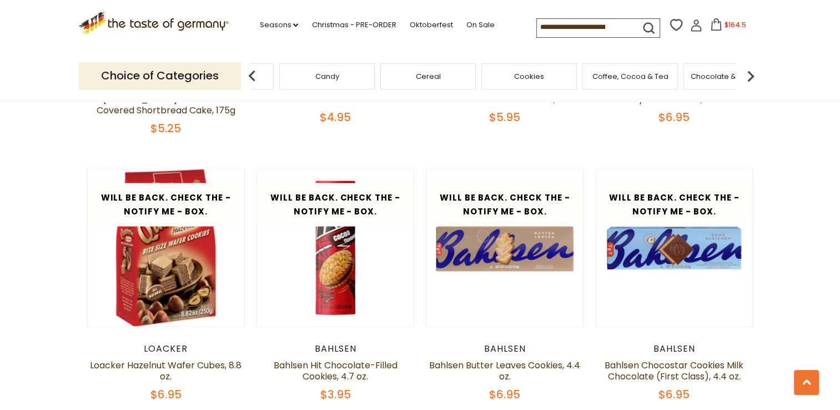
click at [753, 79] on img at bounding box center [751, 76] width 22 height 22
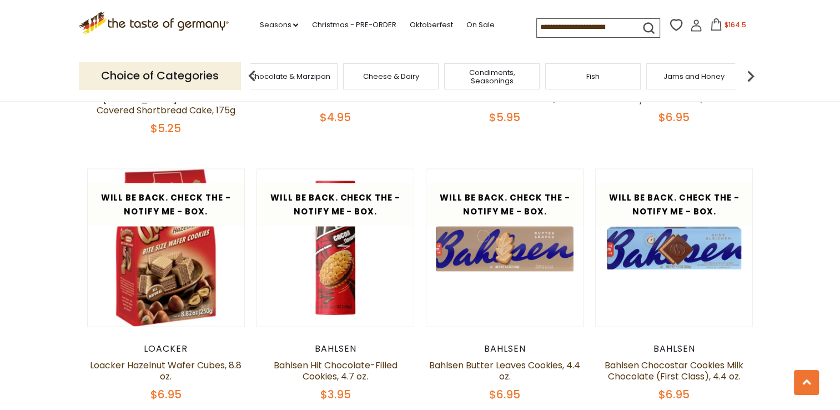
click at [753, 79] on img at bounding box center [751, 76] width 22 height 22
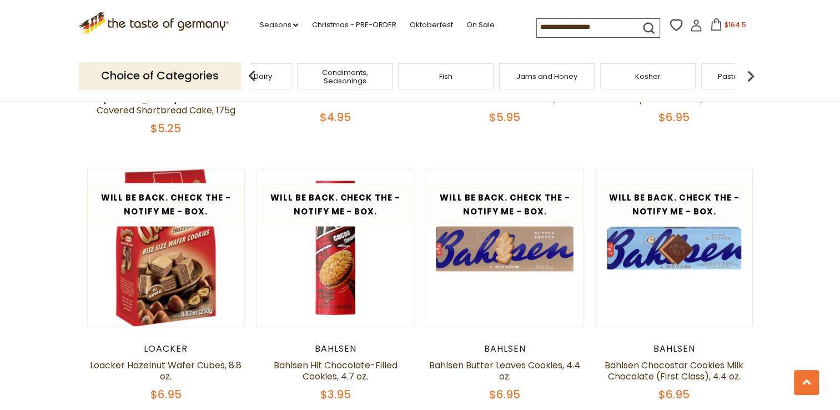
click at [753, 79] on img at bounding box center [751, 76] width 22 height 22
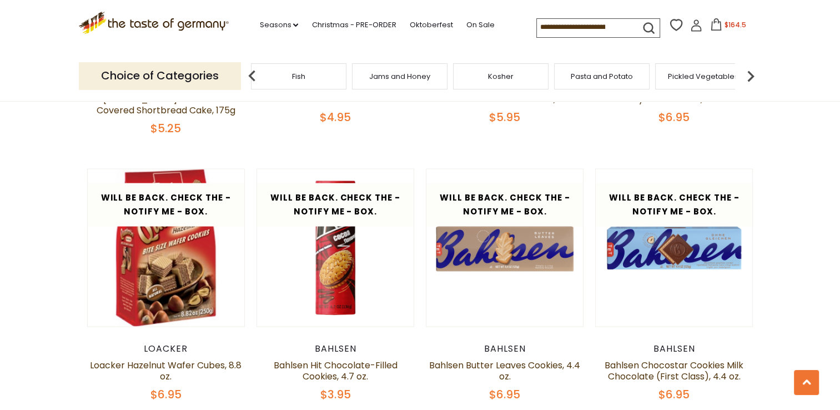
click at [753, 79] on img at bounding box center [751, 76] width 22 height 22
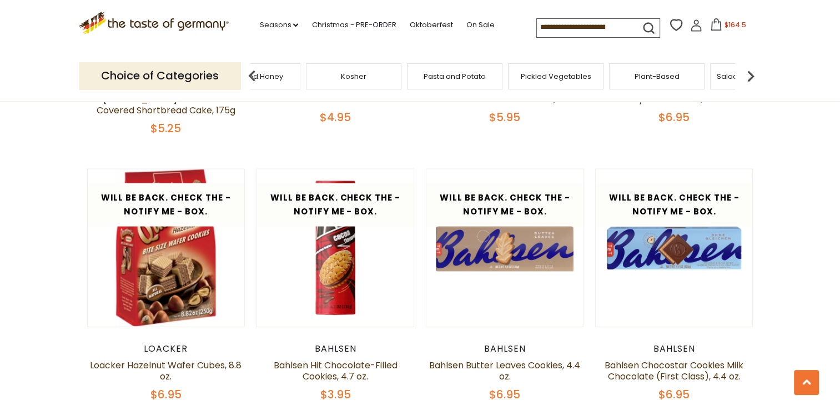
click at [753, 79] on img at bounding box center [751, 76] width 22 height 22
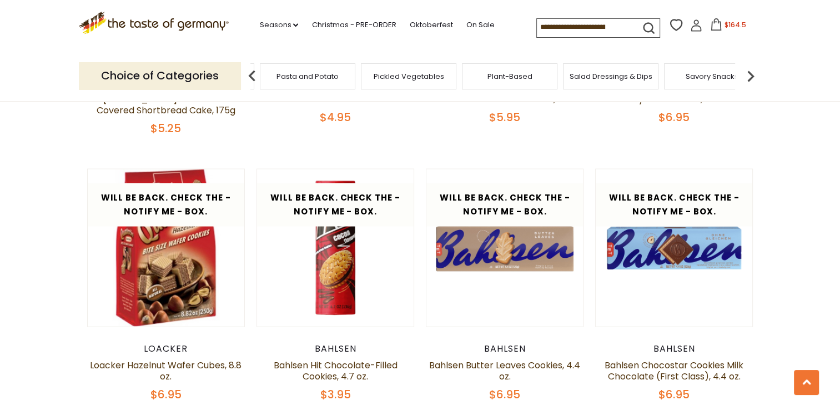
click at [753, 79] on img at bounding box center [751, 76] width 22 height 22
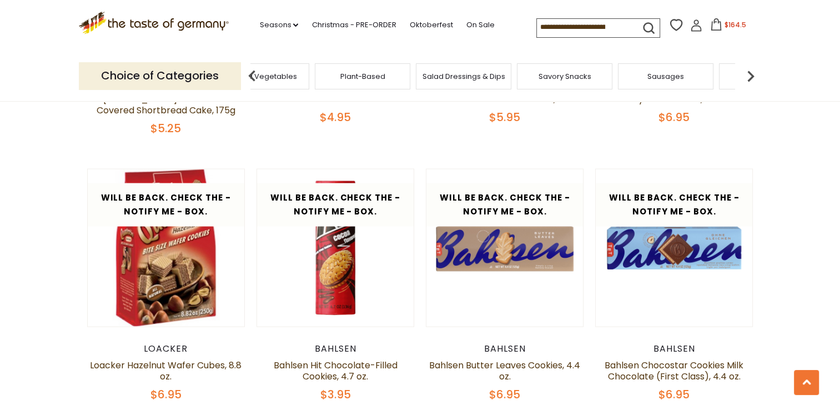
click at [753, 79] on img at bounding box center [751, 76] width 22 height 22
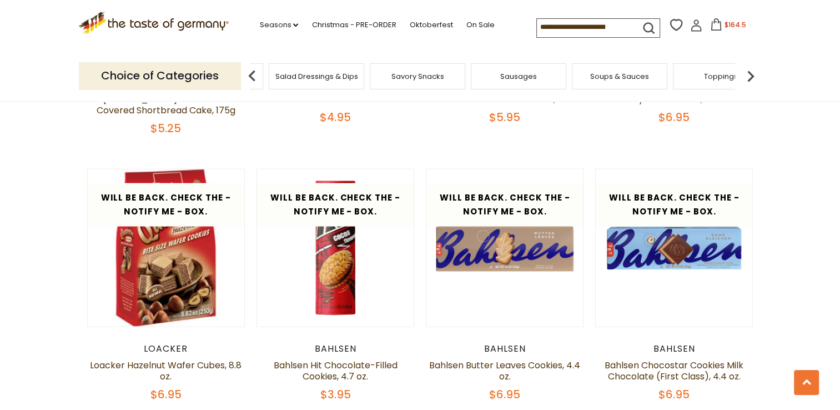
click at [753, 79] on img at bounding box center [751, 76] width 22 height 22
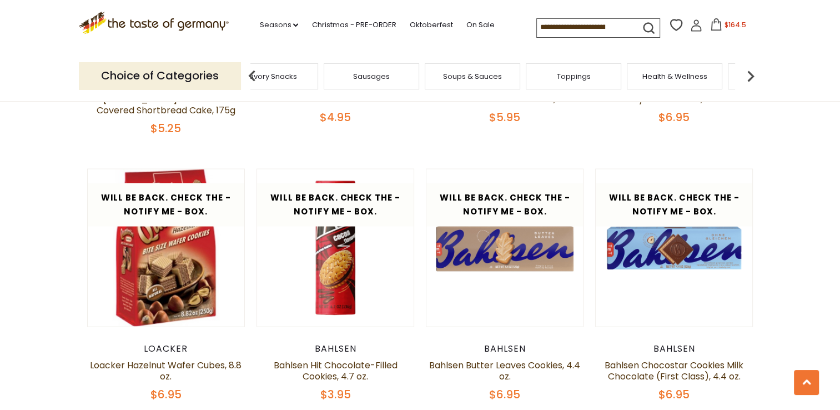
click at [753, 79] on img at bounding box center [751, 76] width 22 height 22
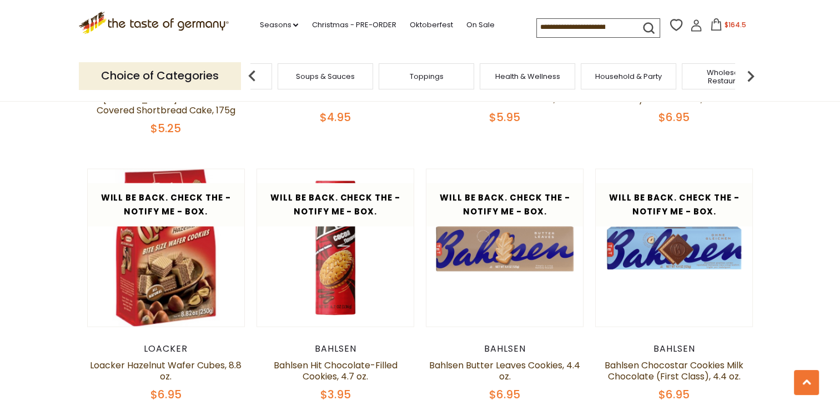
click at [753, 79] on img at bounding box center [751, 76] width 22 height 22
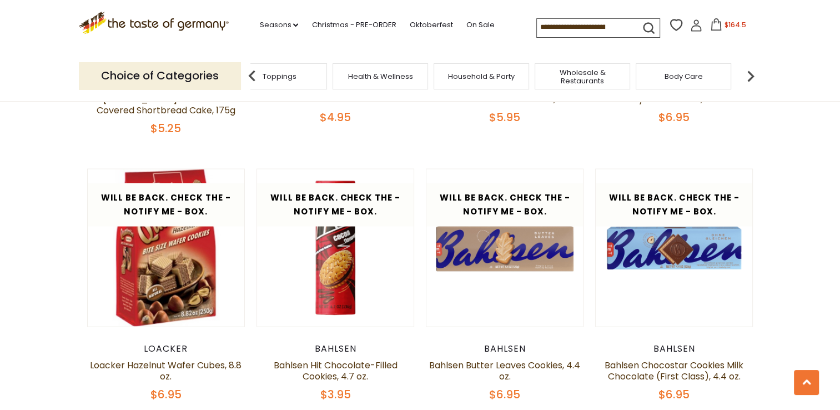
click at [753, 79] on img at bounding box center [751, 76] width 22 height 22
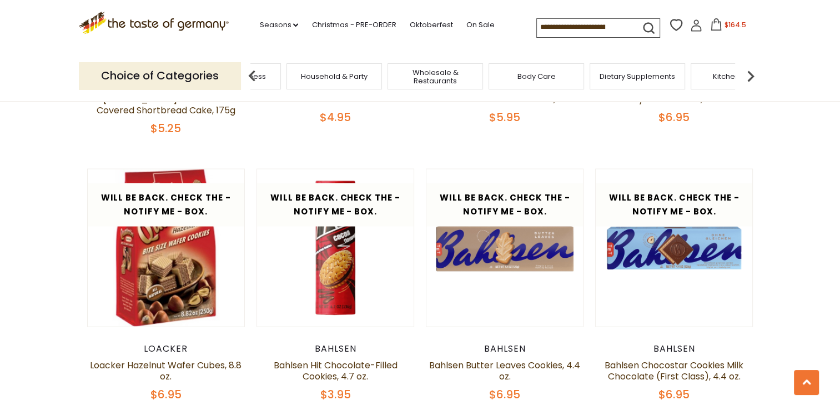
click at [753, 79] on img at bounding box center [751, 76] width 22 height 22
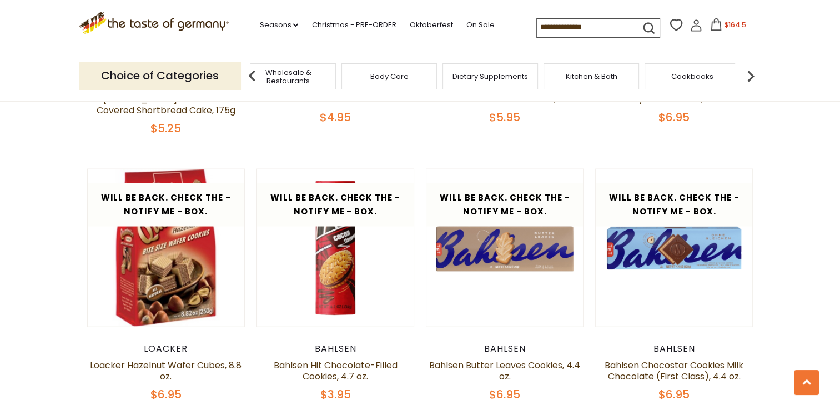
click at [753, 79] on img at bounding box center [751, 76] width 22 height 22
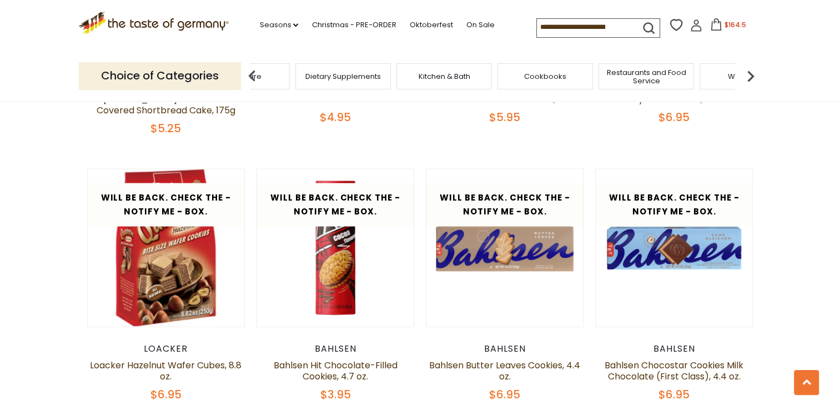
click at [753, 79] on img at bounding box center [751, 76] width 22 height 22
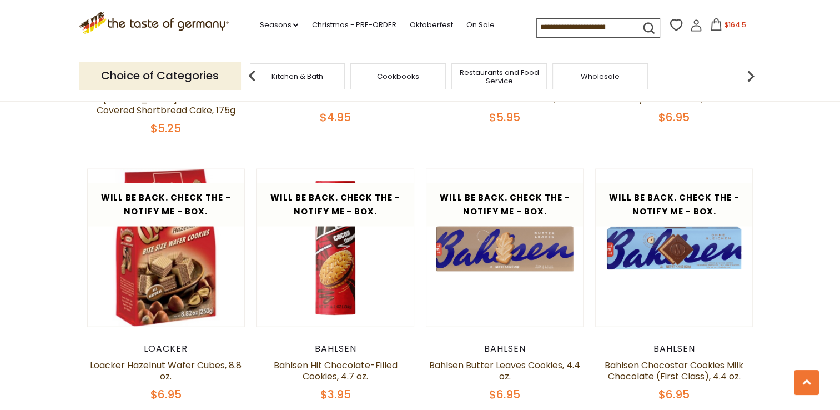
click at [248, 77] on img at bounding box center [252, 76] width 22 height 22
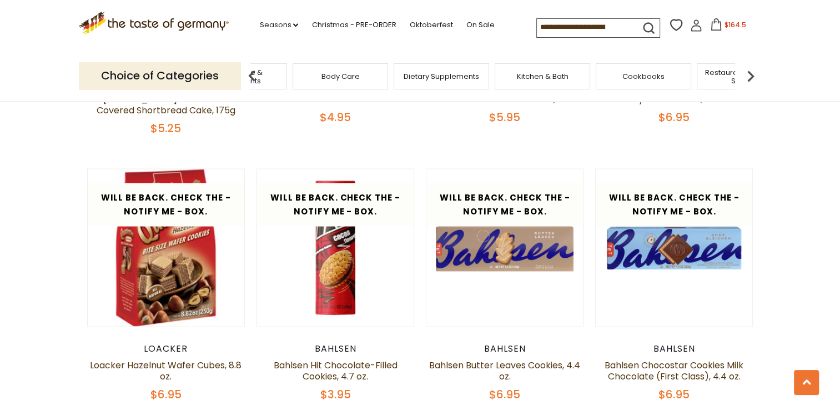
click at [248, 77] on img at bounding box center [252, 76] width 22 height 22
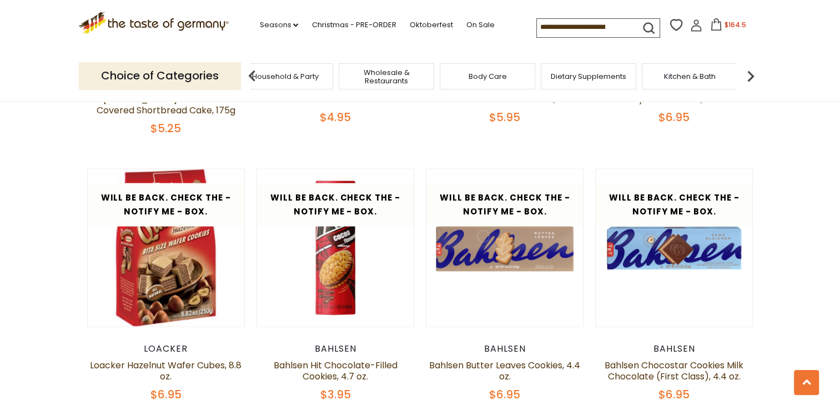
click at [302, 79] on span "Household & Party" at bounding box center [285, 76] width 67 height 8
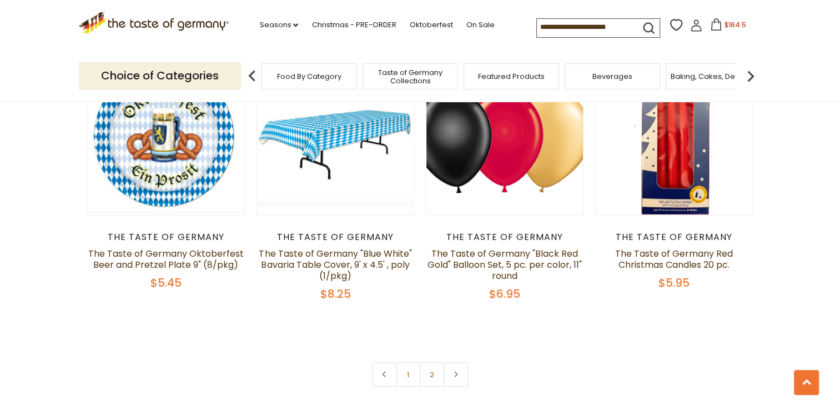
scroll to position [2443, 0]
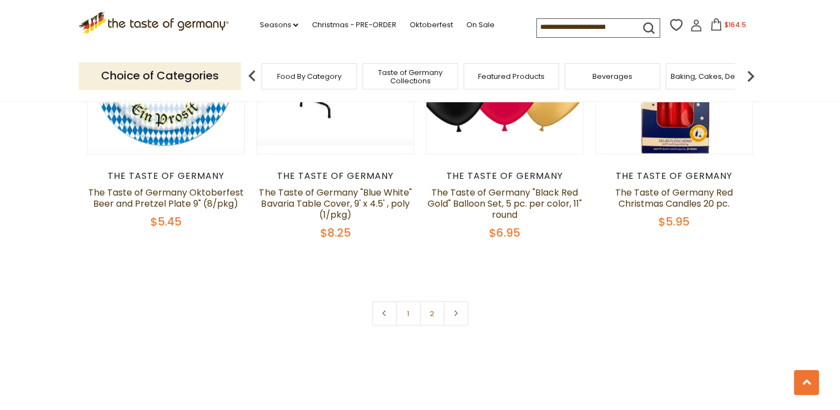
drag, startPoint x: 424, startPoint y: 318, endPoint x: 424, endPoint y: 311, distance: 6.7
click at [425, 317] on link "2" at bounding box center [432, 313] width 25 height 25
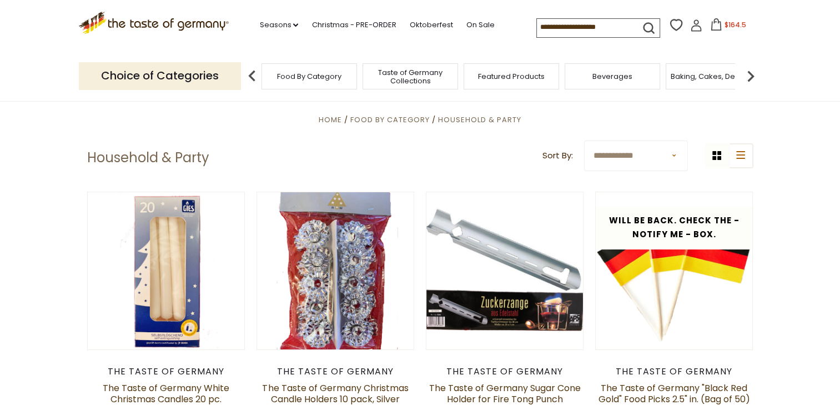
scroll to position [0, 0]
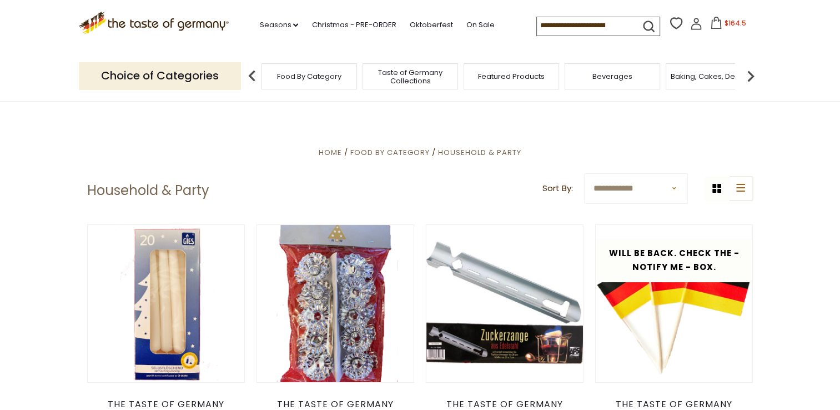
click at [750, 70] on img at bounding box center [751, 76] width 22 height 22
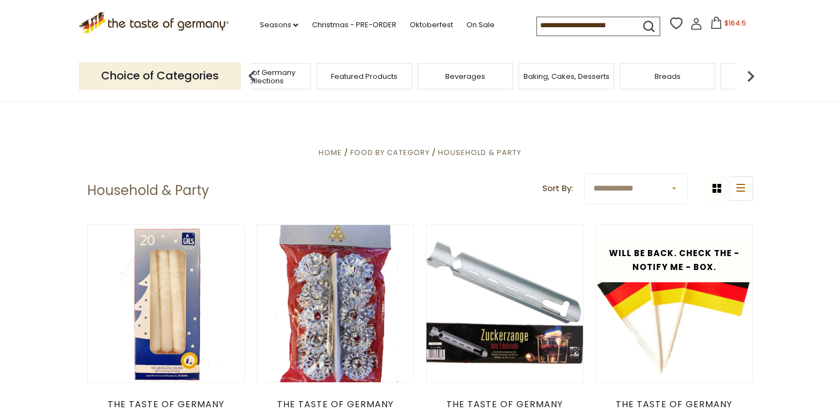
click at [750, 71] on img at bounding box center [751, 76] width 22 height 22
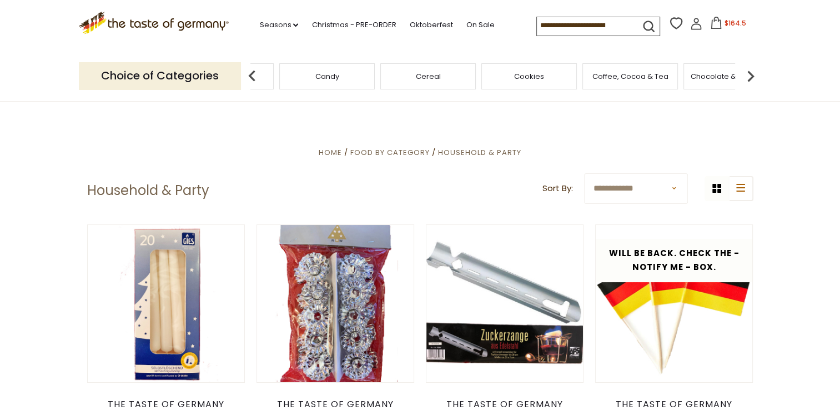
click at [750, 71] on img at bounding box center [751, 76] width 22 height 22
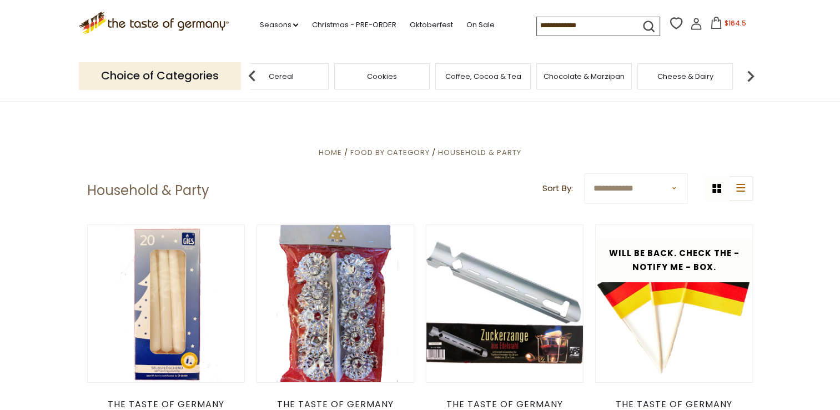
click at [750, 71] on img at bounding box center [751, 76] width 22 height 22
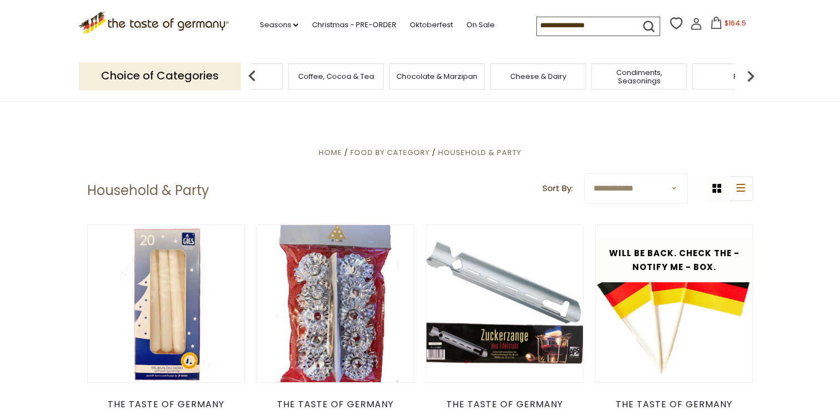
click at [750, 72] on img at bounding box center [751, 76] width 22 height 22
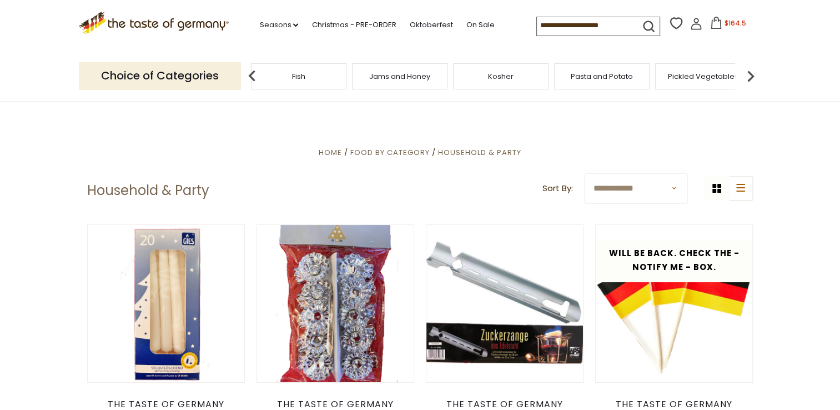
click at [750, 72] on img at bounding box center [751, 76] width 22 height 22
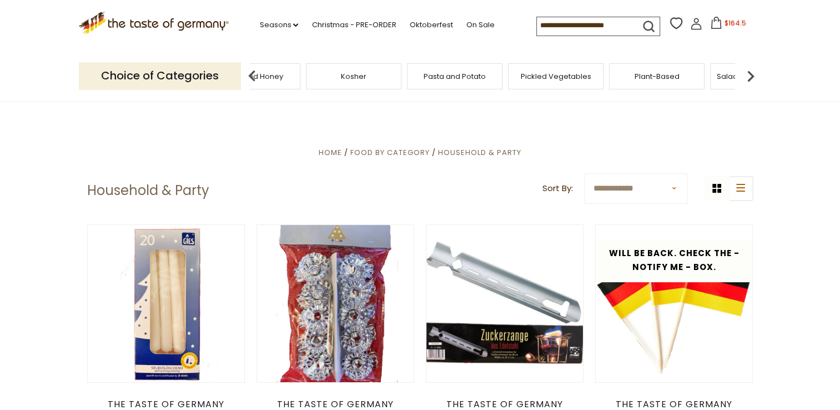
click at [750, 72] on img at bounding box center [751, 76] width 22 height 22
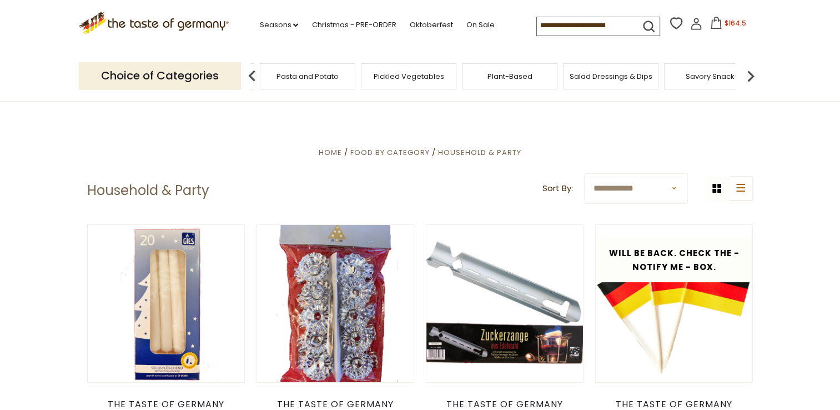
click at [750, 72] on img at bounding box center [751, 76] width 22 height 22
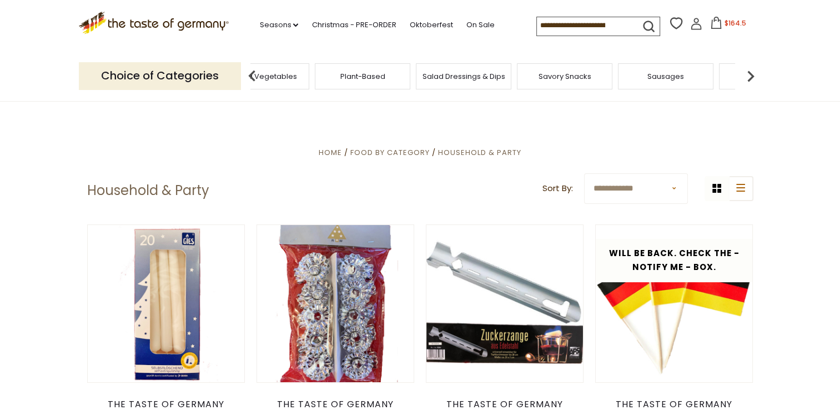
click at [750, 72] on img at bounding box center [751, 76] width 22 height 22
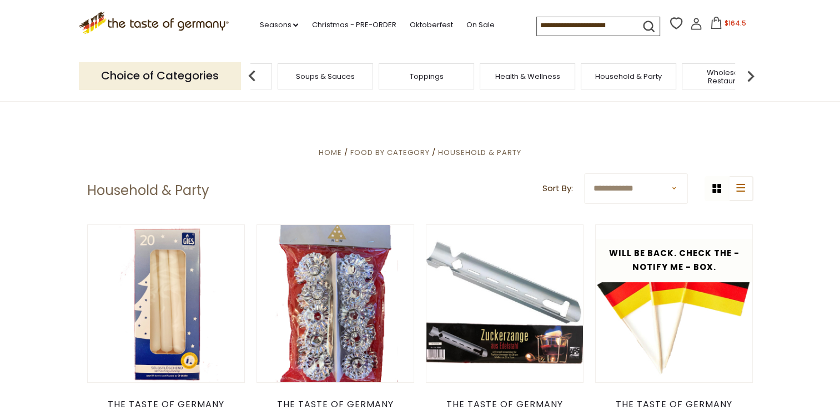
click at [750, 72] on img at bounding box center [751, 76] width 22 height 22
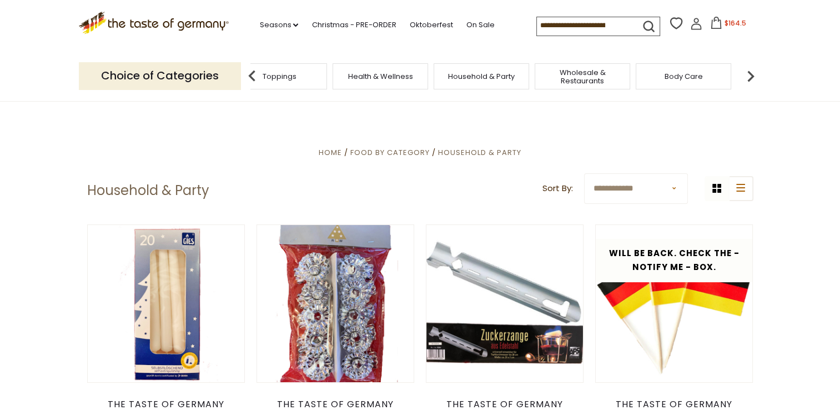
click at [750, 72] on img at bounding box center [751, 76] width 22 height 22
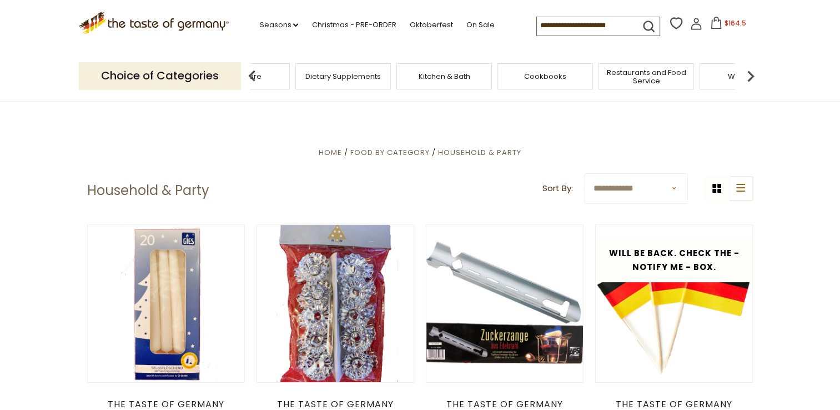
click at [750, 72] on img at bounding box center [751, 76] width 22 height 22
click at [434, 81] on div "Kitchen & Bath" at bounding box center [430, 76] width 96 height 26
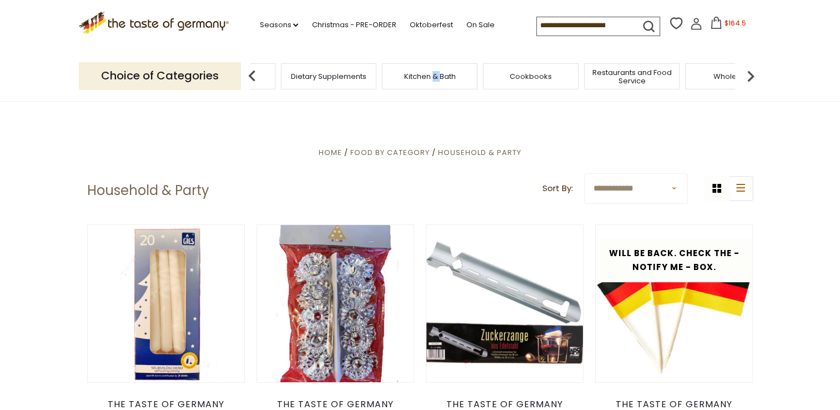
click at [434, 81] on div "Kitchen & Bath" at bounding box center [430, 76] width 96 height 26
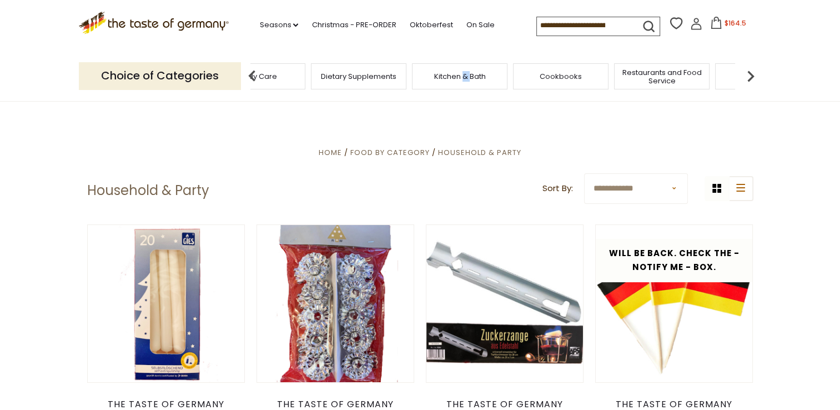
drag, startPoint x: 434, startPoint y: 81, endPoint x: 419, endPoint y: 81, distance: 15.0
click at [419, 81] on div "Kitchen & Bath" at bounding box center [460, 76] width 96 height 26
click at [452, 79] on span "Kitchen & Bath" at bounding box center [460, 76] width 52 height 8
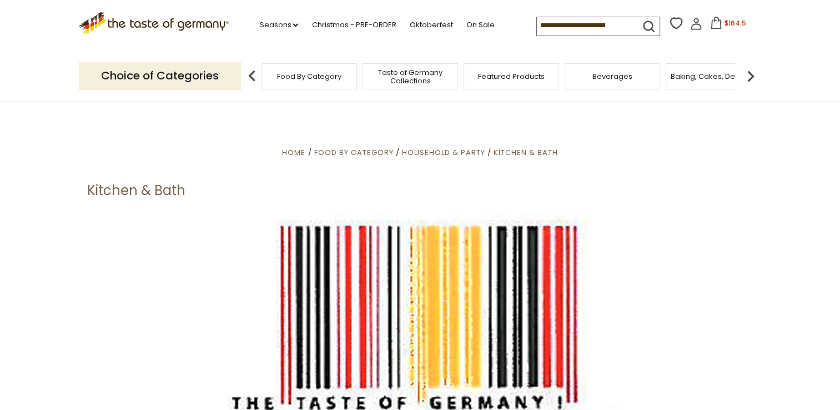
click at [735, 22] on span "$164.5" at bounding box center [736, 22] width 22 height 9
